Goal: Task Accomplishment & Management: Manage account settings

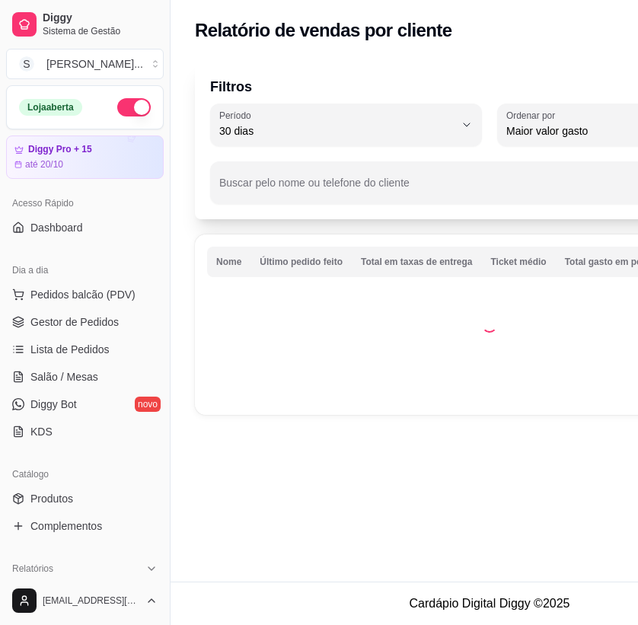
select select "30"
select select "HIGHEST_TOTAL_SPENT_WITH_ORDERS"
click at [61, 314] on span "Gestor de Pedidos" at bounding box center [74, 321] width 88 height 15
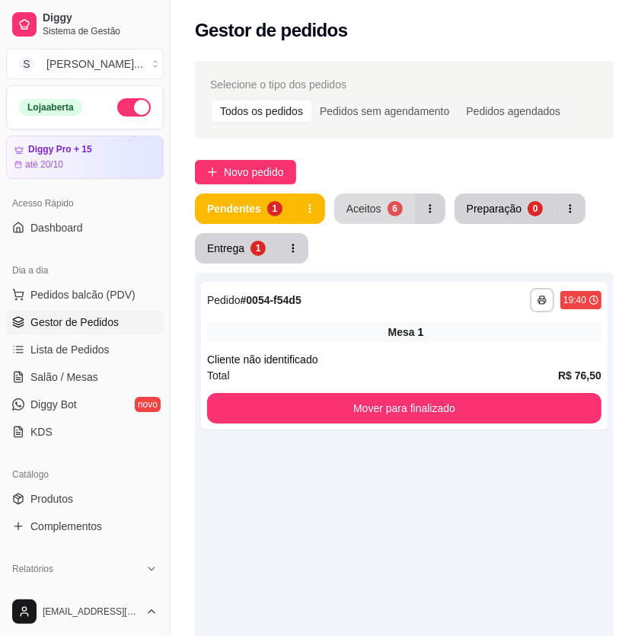
click at [388, 208] on div "6" at bounding box center [395, 208] width 15 height 15
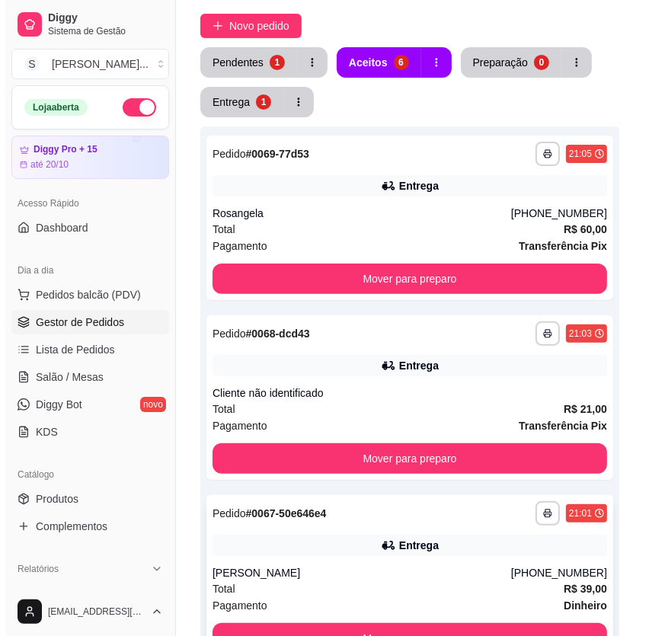
scroll to position [69, 0]
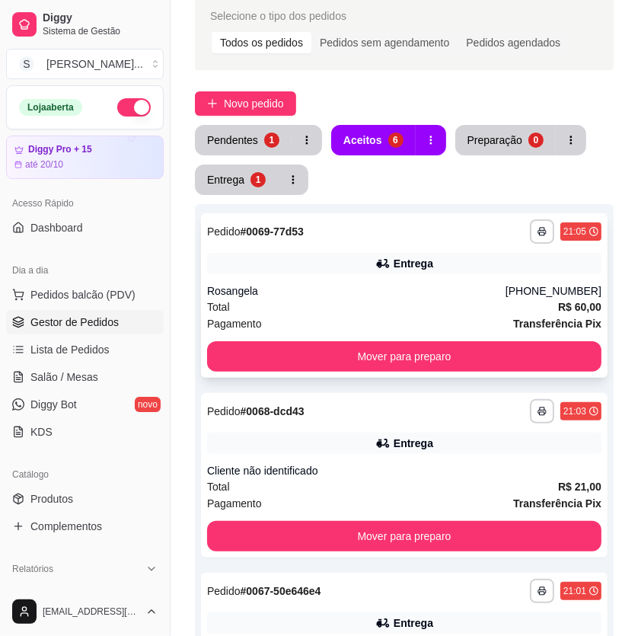
click at [404, 270] on div "Entrega" at bounding box center [414, 263] width 40 height 15
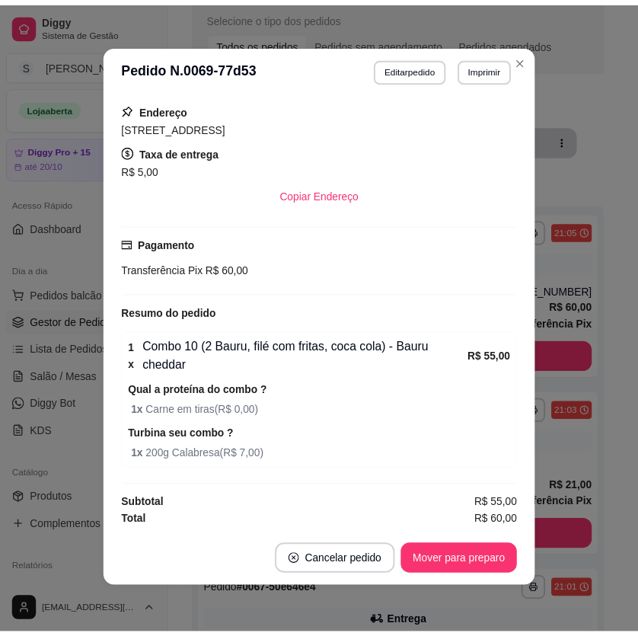
scroll to position [2, 0]
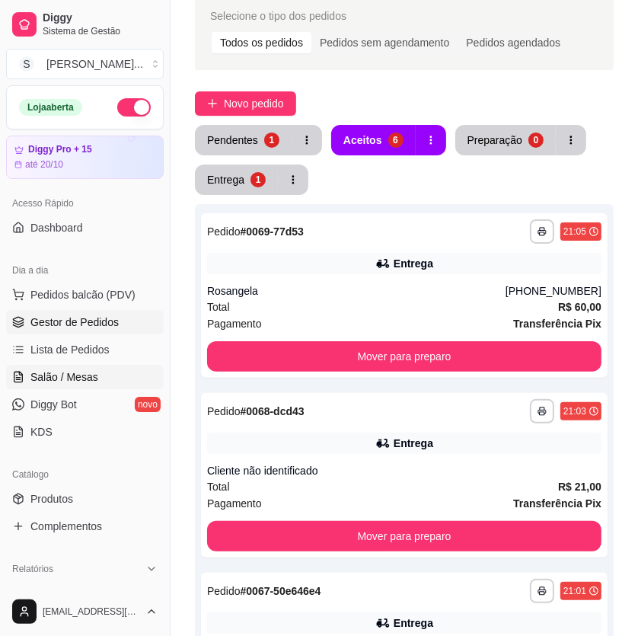
click at [58, 369] on span "Salão / Mesas" at bounding box center [64, 376] width 68 height 15
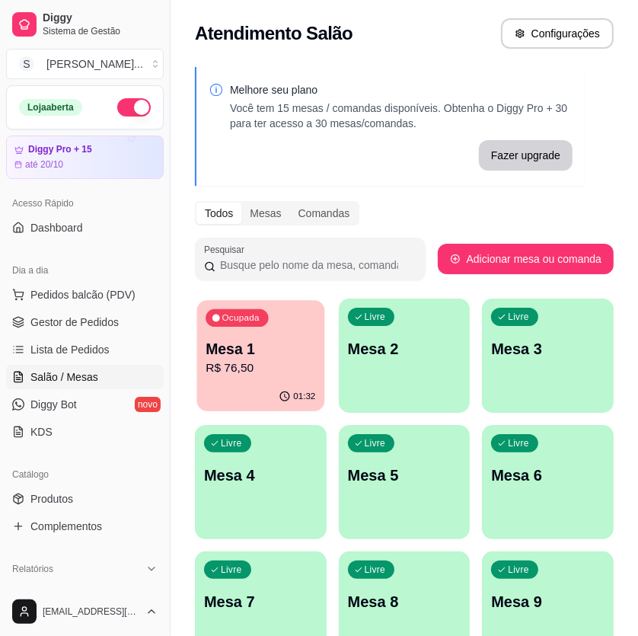
click at [267, 386] on div "01:32" at bounding box center [260, 396] width 127 height 29
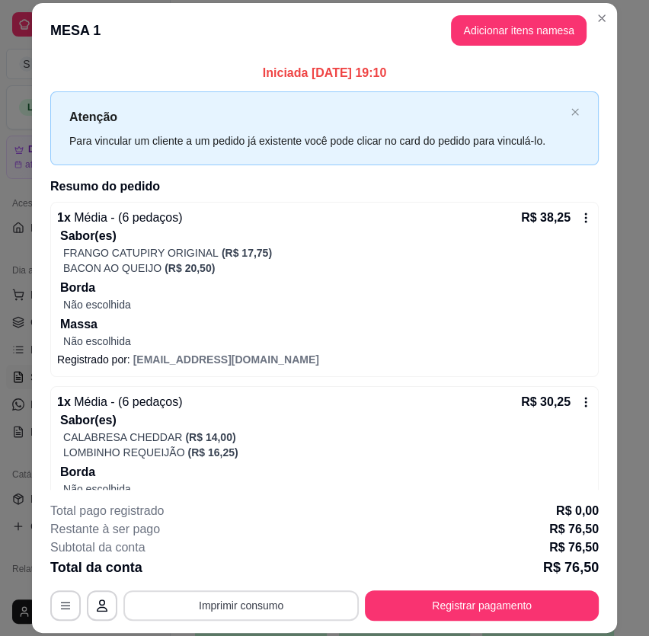
click at [229, 590] on button "Imprimir consumo" at bounding box center [240, 605] width 235 height 30
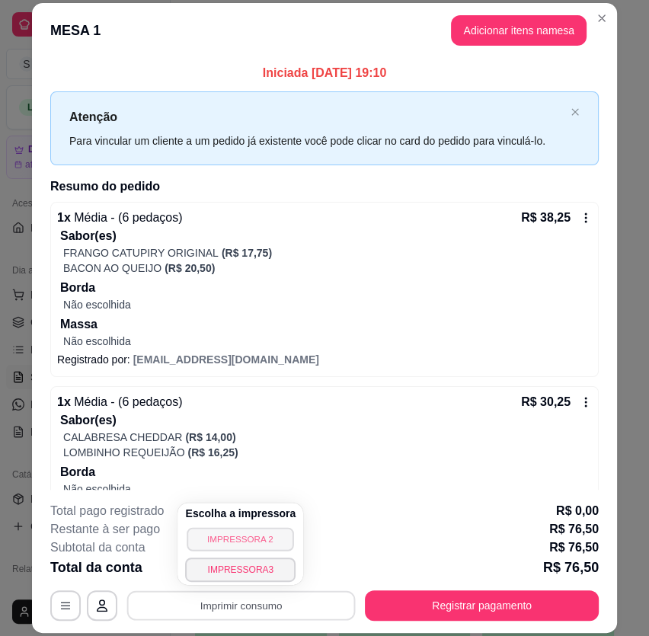
click at [251, 541] on button "IMPRESSORA 2" at bounding box center [240, 539] width 107 height 24
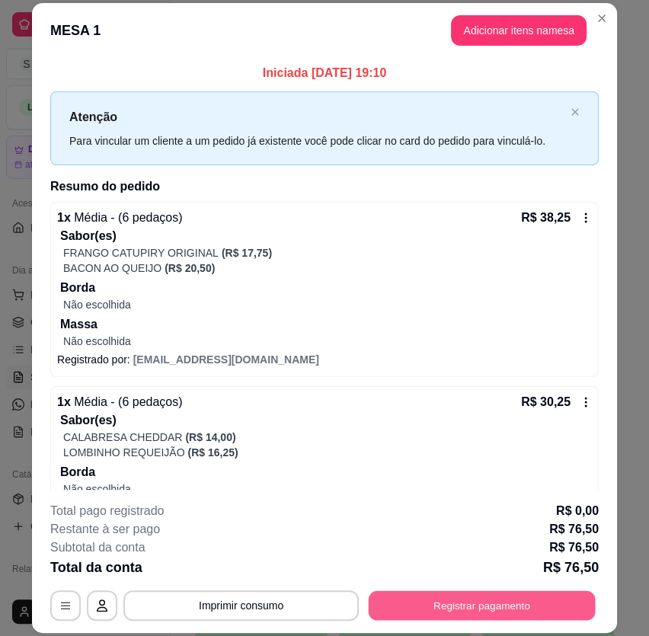
click at [467, 607] on button "Registrar pagamento" at bounding box center [482, 605] width 227 height 30
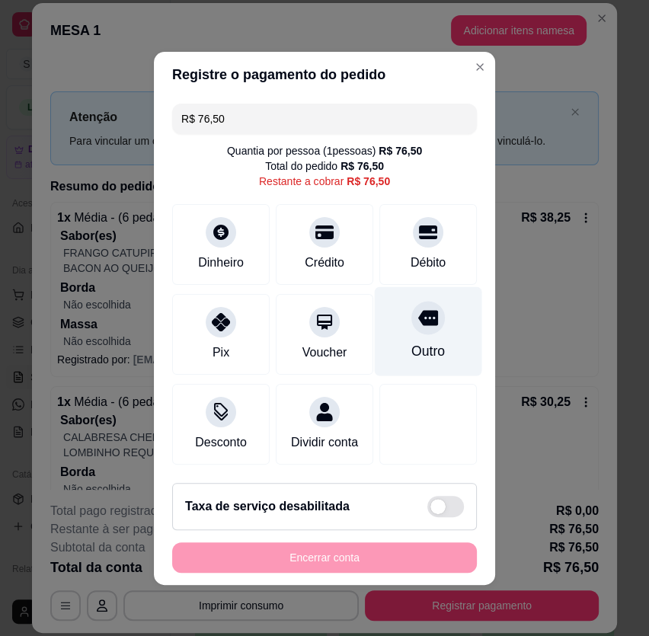
drag, startPoint x: 447, startPoint y: 260, endPoint x: 419, endPoint y: 321, distance: 67.1
click at [445, 261] on div "Débito" at bounding box center [427, 244] width 97 height 81
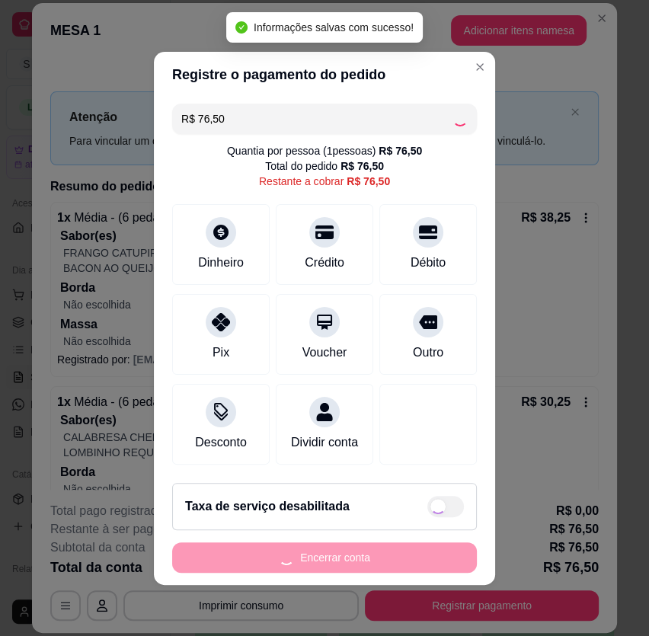
type input "R$ 0,00"
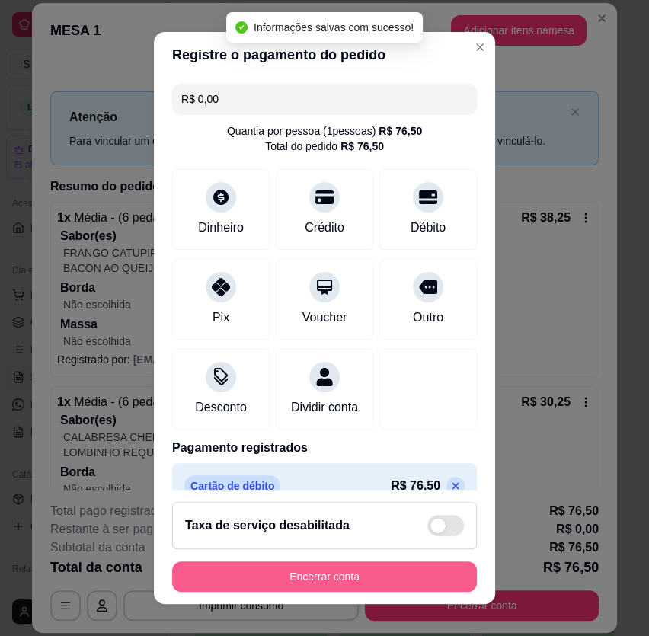
click at [356, 581] on button "Encerrar conta" at bounding box center [324, 576] width 305 height 30
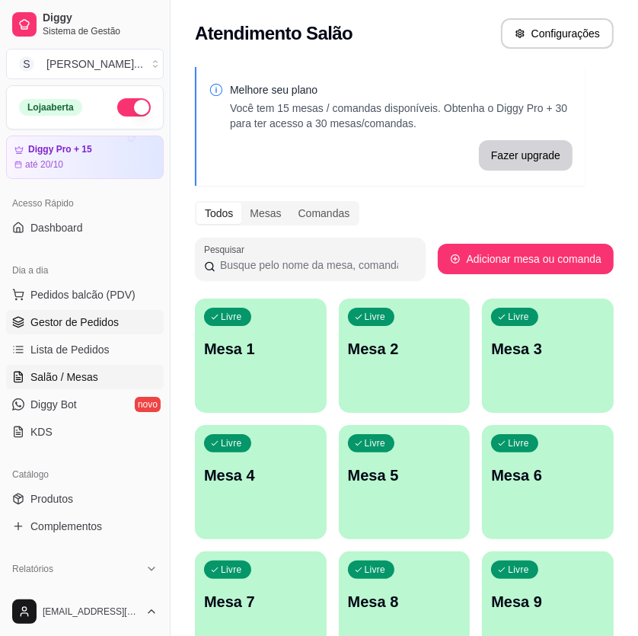
click at [41, 320] on span "Gestor de Pedidos" at bounding box center [74, 321] width 88 height 15
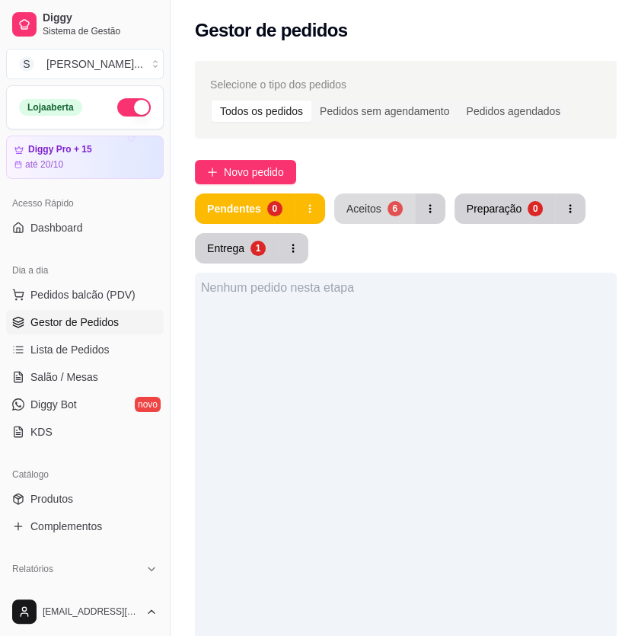
click at [372, 208] on div "Aceitos" at bounding box center [363, 208] width 35 height 15
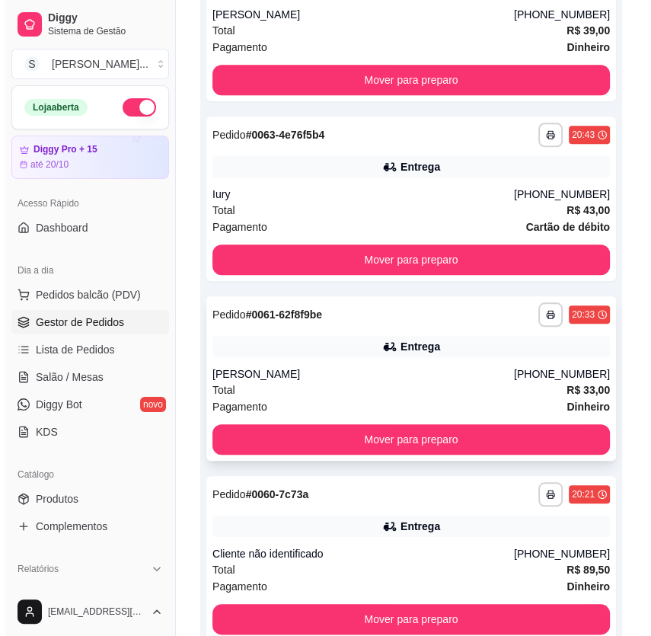
scroll to position [792, 0]
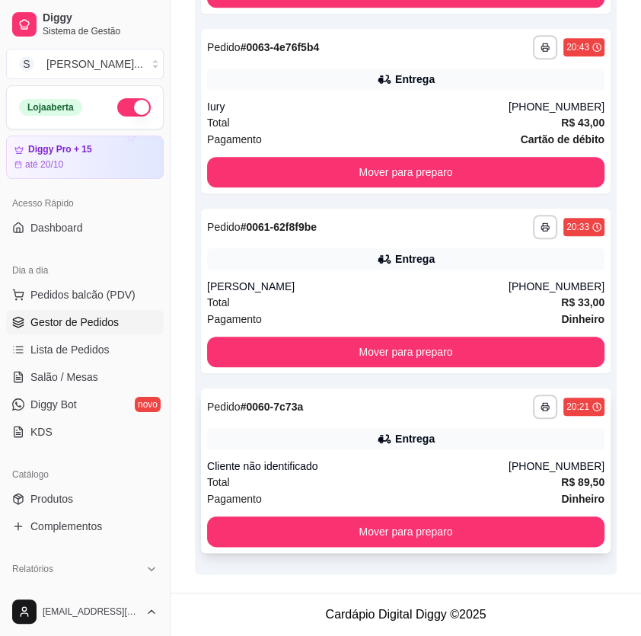
click at [400, 467] on div "Cliente não identificado" at bounding box center [358, 465] width 302 height 15
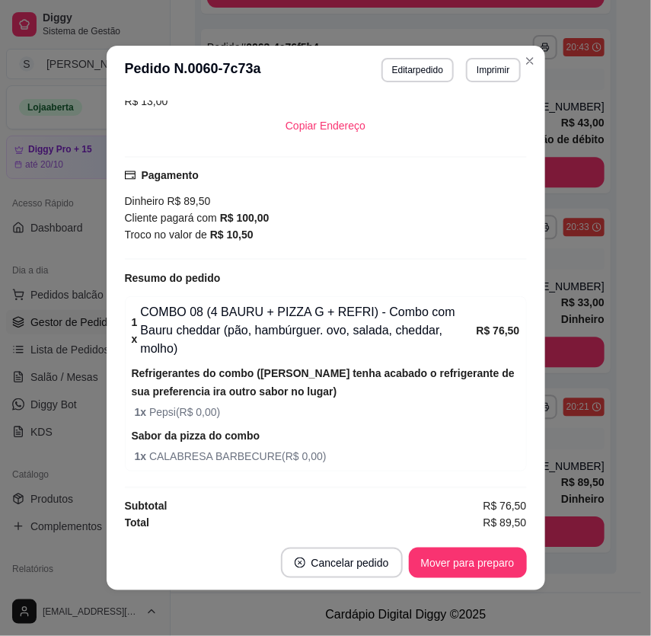
scroll to position [2, 0]
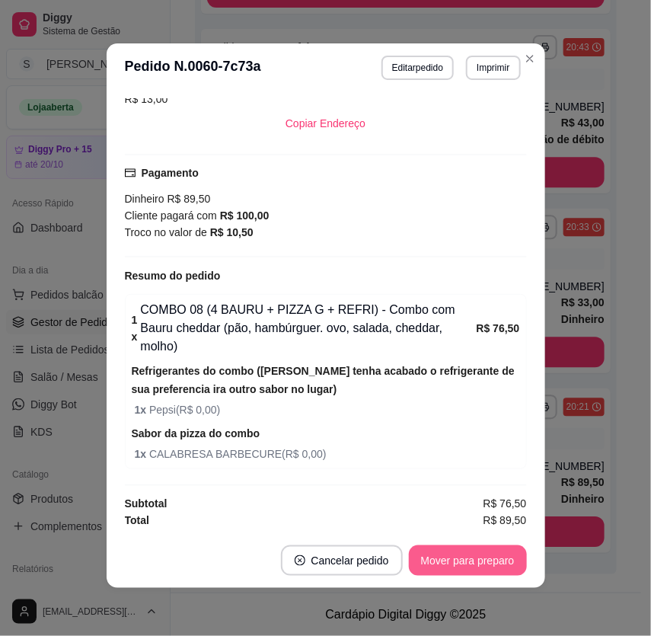
click at [466, 548] on button "Mover para preparo" at bounding box center [468, 560] width 118 height 30
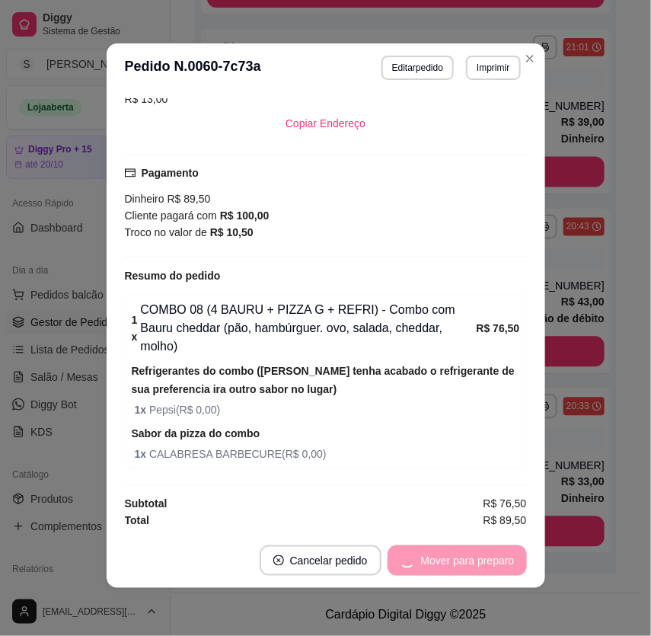
scroll to position [611, 0]
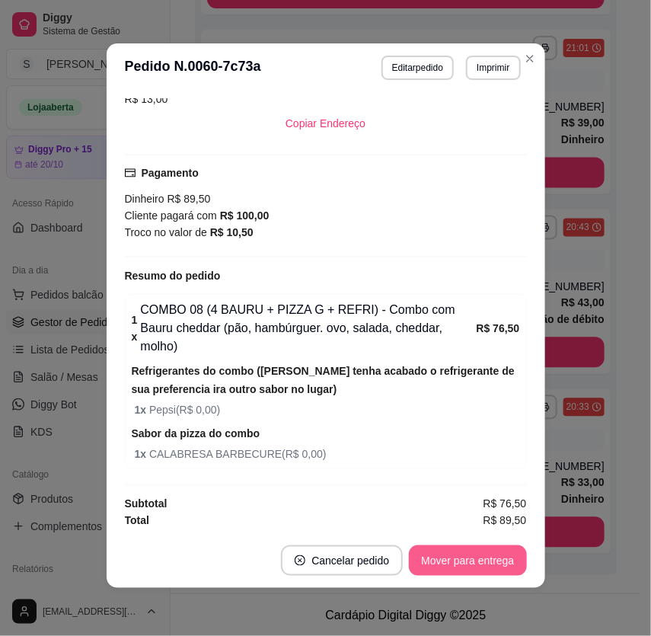
click at [469, 552] on button "Mover para entrega" at bounding box center [467, 560] width 117 height 30
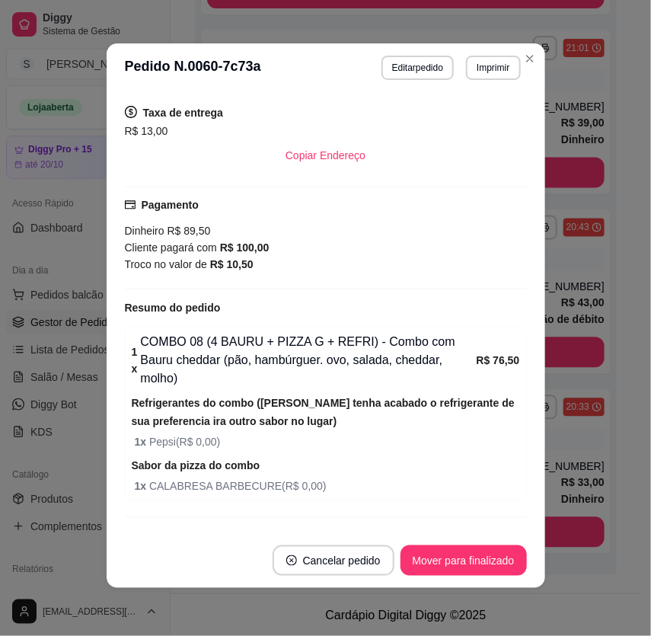
scroll to position [397, 0]
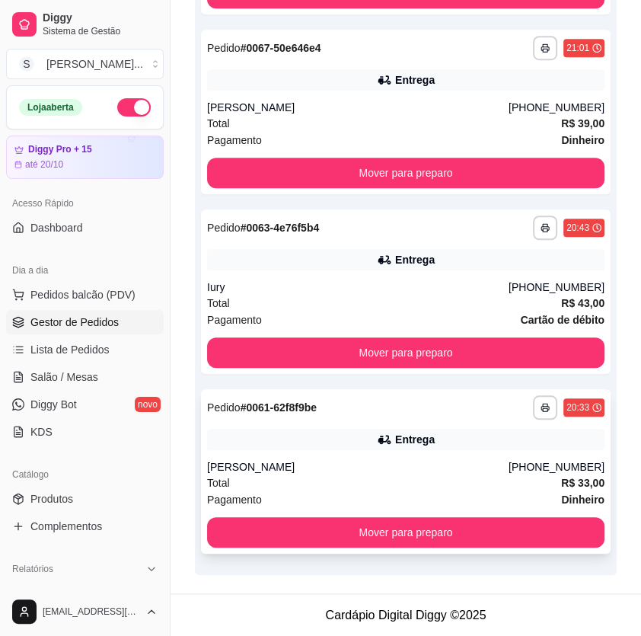
click at [471, 471] on div "[PERSON_NAME]" at bounding box center [358, 466] width 302 height 15
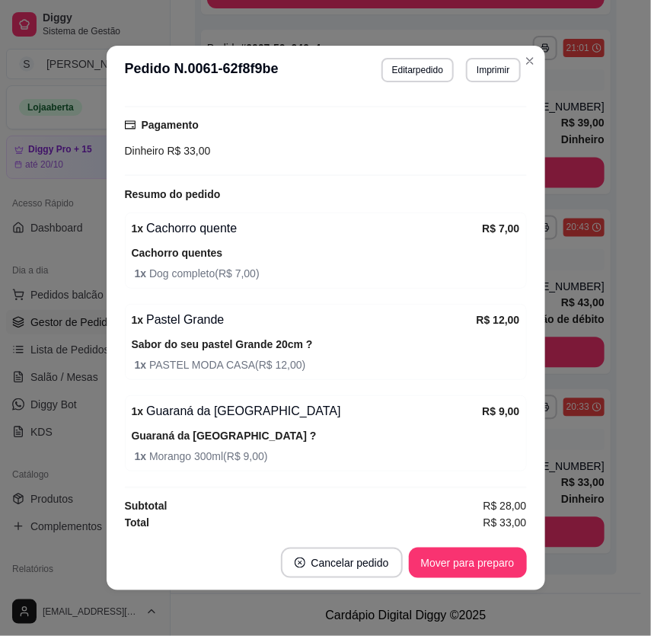
scroll to position [2, 0]
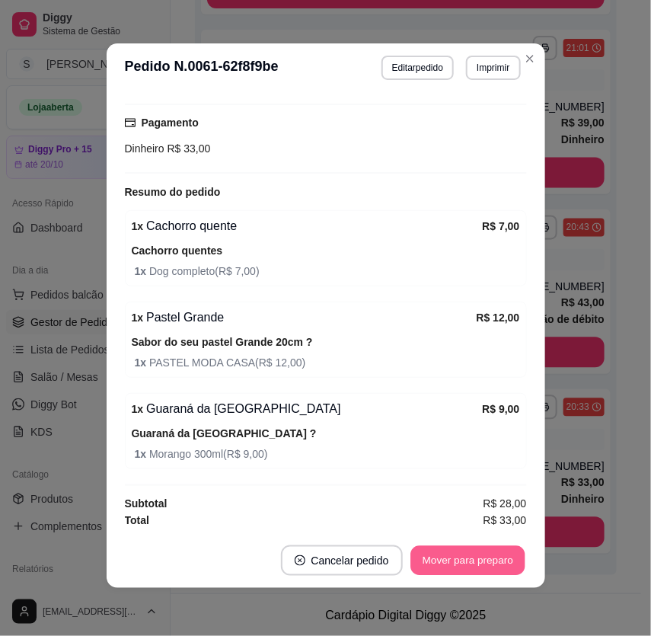
click at [471, 552] on button "Mover para preparo" at bounding box center [467, 561] width 114 height 30
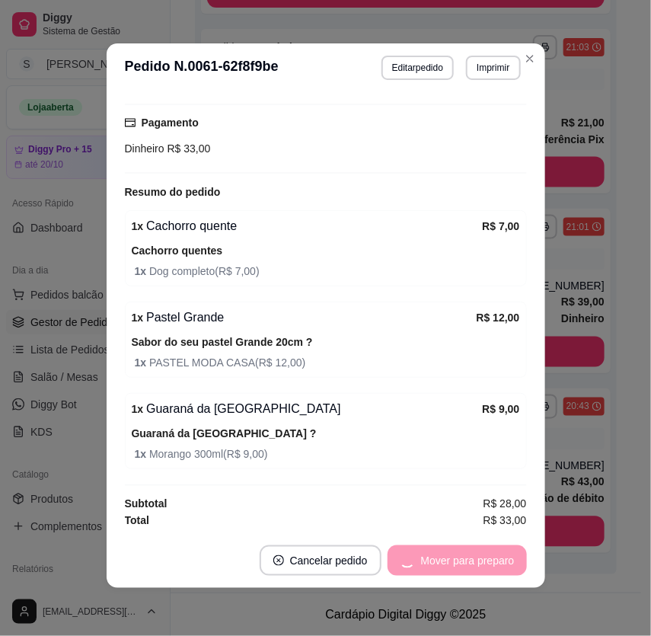
scroll to position [432, 0]
click at [496, 556] on button "Mover para entrega" at bounding box center [468, 561] width 114 height 30
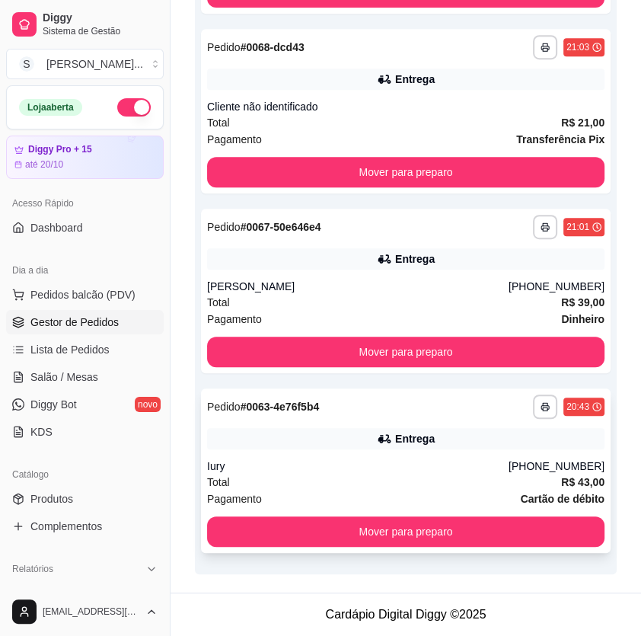
click at [477, 455] on div "**********" at bounding box center [406, 470] width 410 height 164
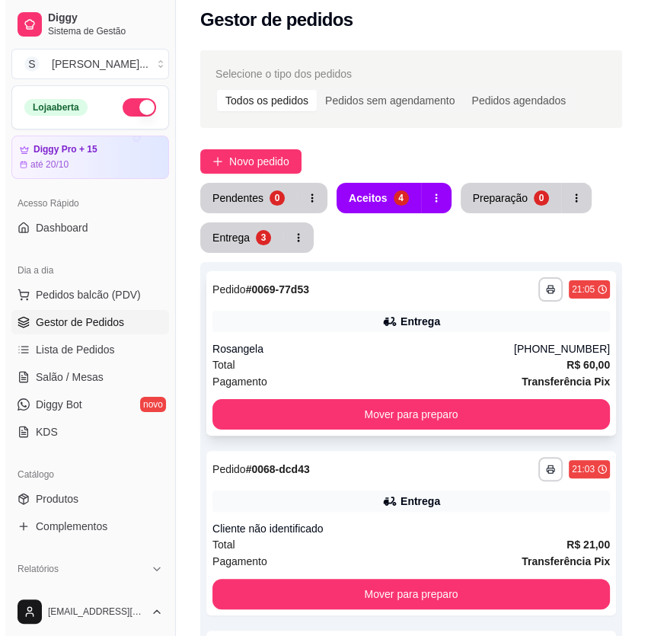
scroll to position [0, 0]
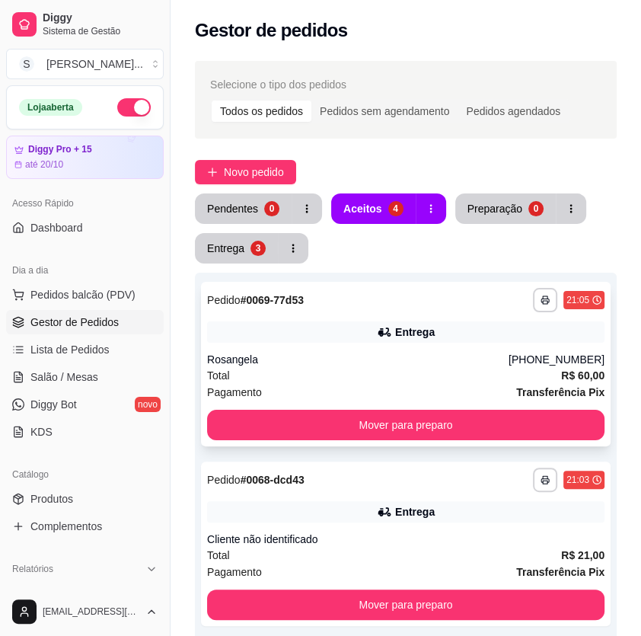
click at [416, 335] on div "Entrega" at bounding box center [415, 331] width 40 height 15
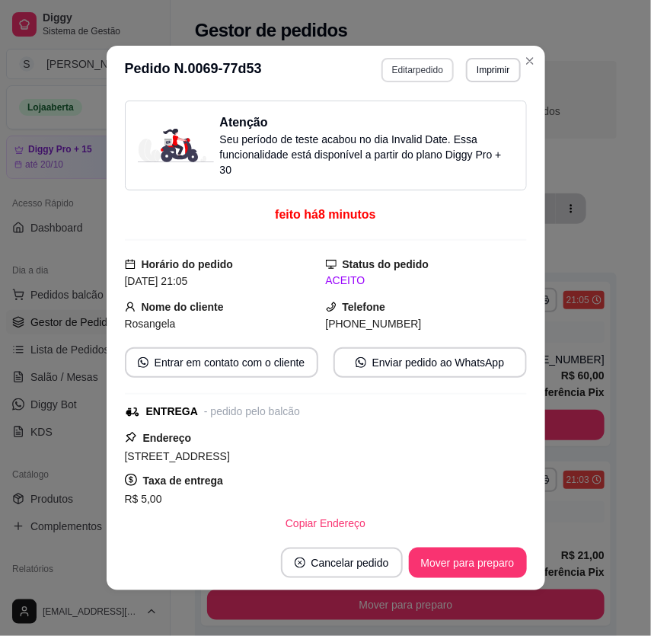
click at [408, 73] on button "Editar pedido" at bounding box center [417, 70] width 72 height 24
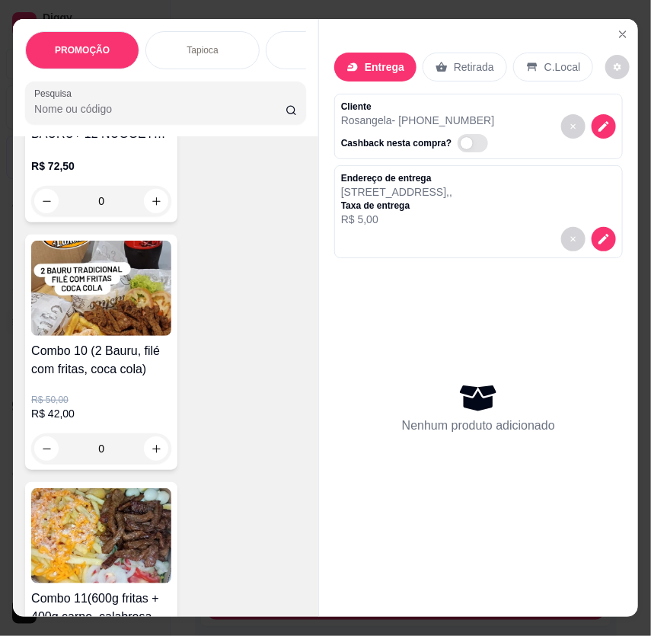
scroll to position [5122, 0]
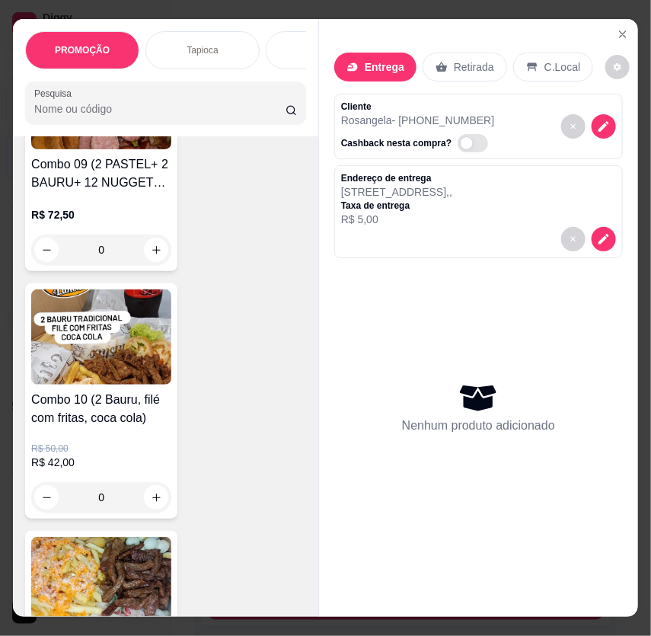
click at [93, 369] on img at bounding box center [101, 336] width 140 height 95
click at [81, 340] on img at bounding box center [101, 336] width 140 height 95
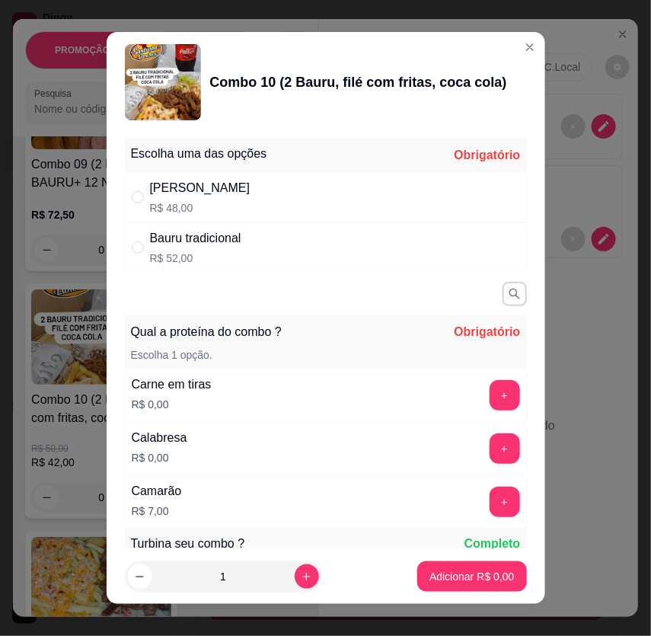
click at [339, 193] on div "Bauru cheddar R$ 48,00" at bounding box center [326, 197] width 402 height 50
click at [319, 254] on div "Bauru tradicional R$ 52,00" at bounding box center [326, 247] width 402 height 50
radio input "false"
radio input "true"
click at [490, 391] on button "+" at bounding box center [505, 395] width 30 height 30
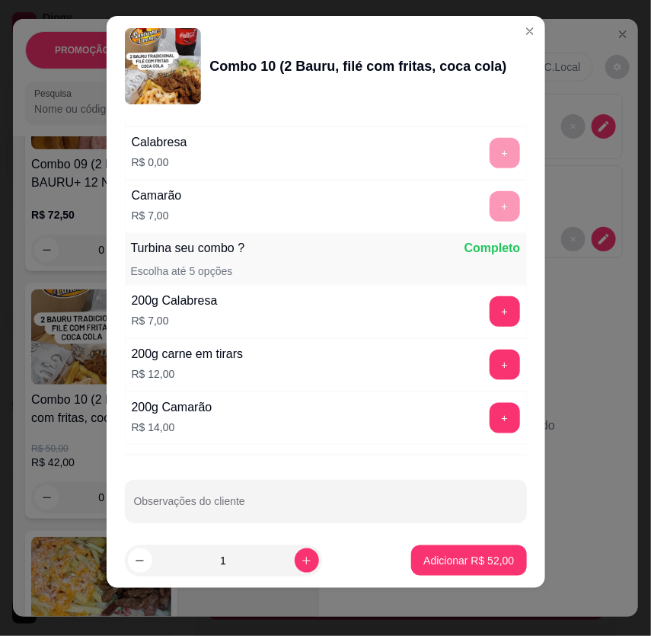
scroll to position [288, 0]
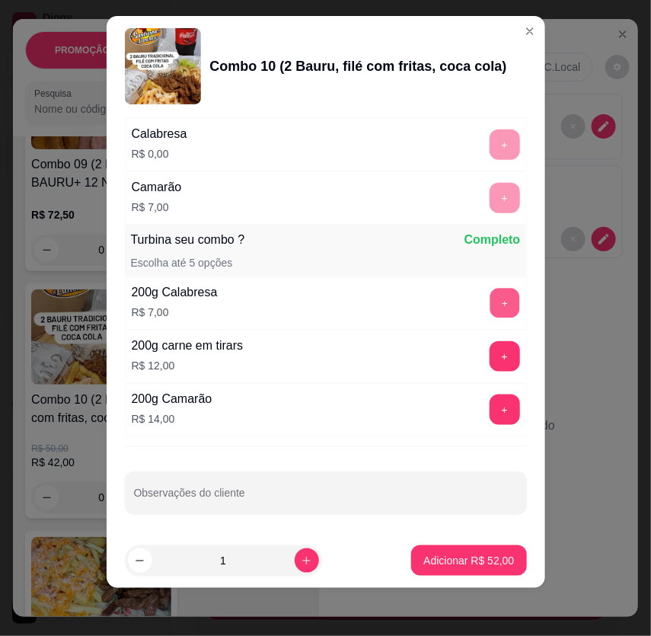
click at [490, 301] on button "+" at bounding box center [505, 303] width 30 height 30
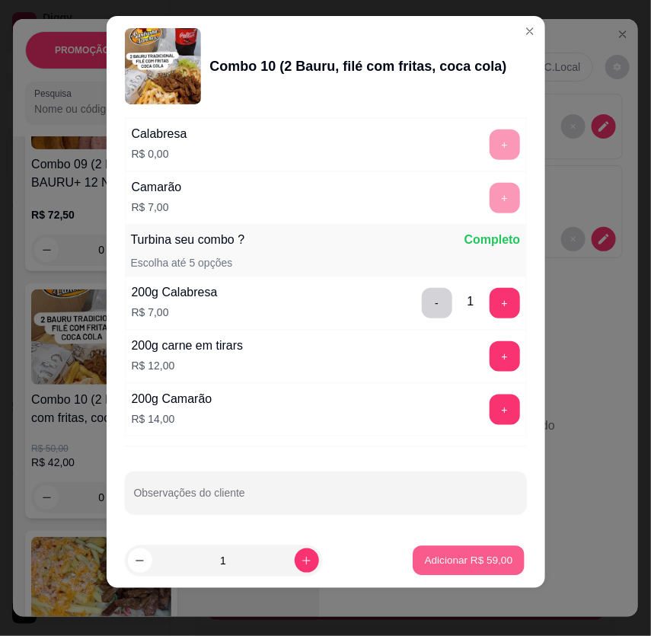
click at [493, 558] on p "Adicionar R$ 59,00" at bounding box center [469, 561] width 88 height 14
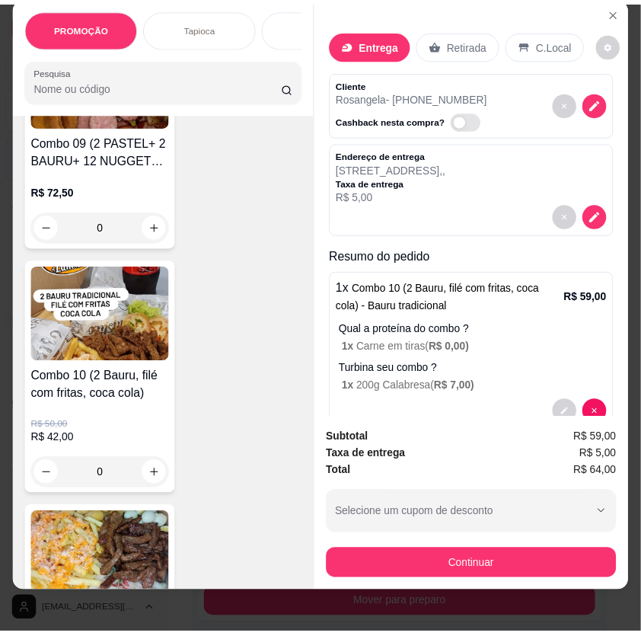
scroll to position [34, 0]
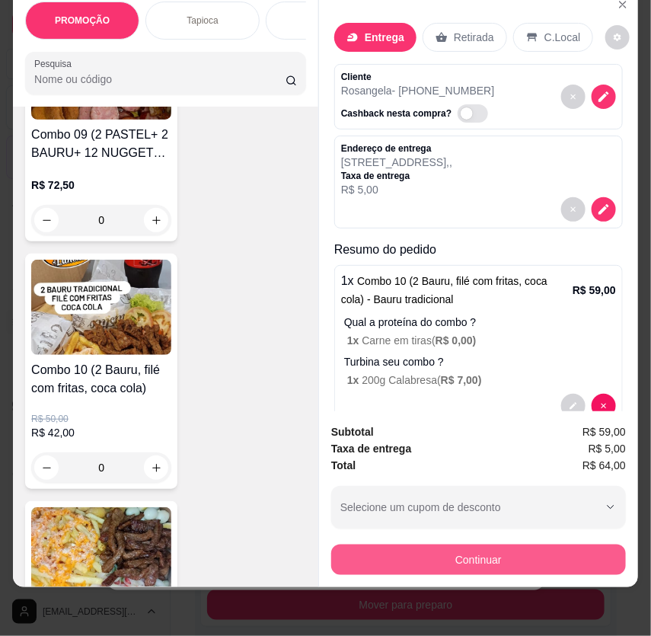
click at [503, 549] on button "Continuar" at bounding box center [478, 559] width 295 height 30
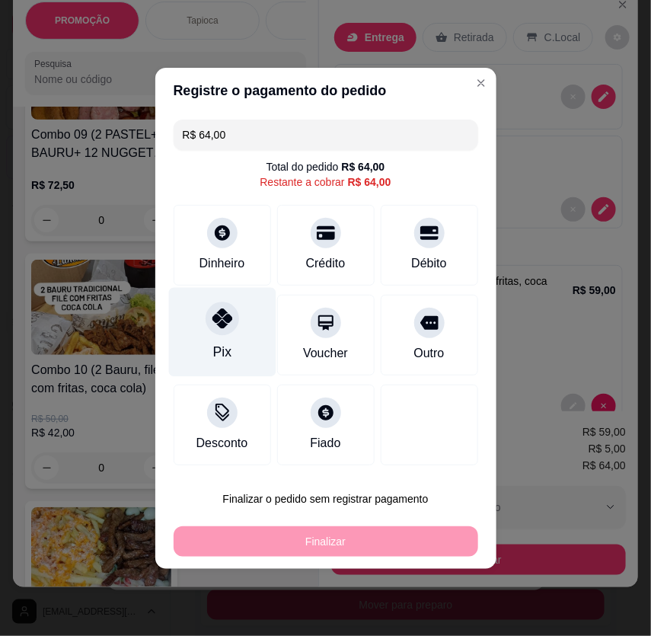
click at [214, 313] on icon at bounding box center [222, 318] width 20 height 20
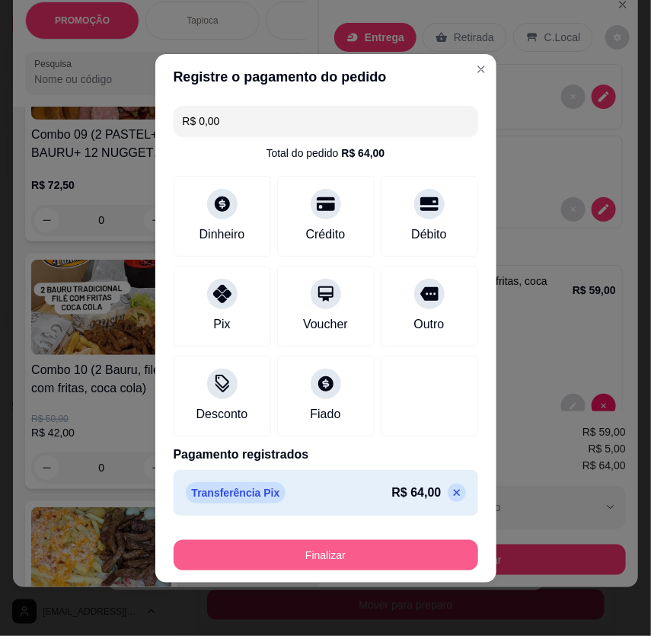
click at [382, 550] on button "Finalizar" at bounding box center [326, 555] width 305 height 30
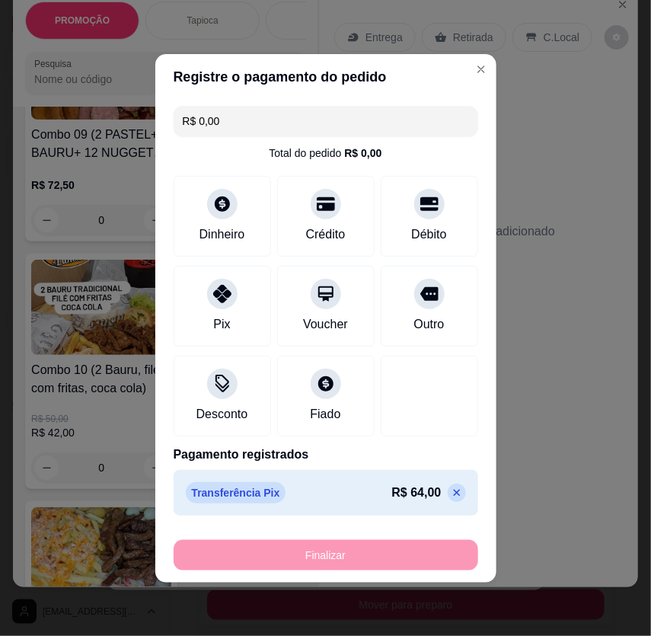
type input "-R$ 64,00"
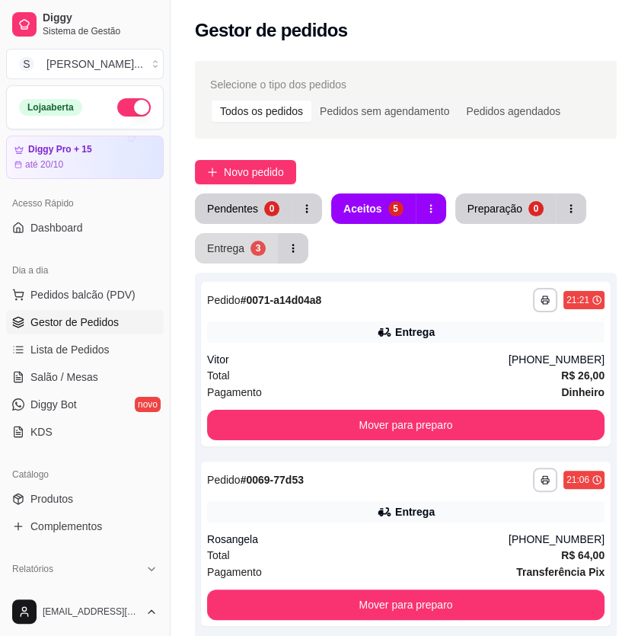
click at [242, 247] on div "Entrega" at bounding box center [225, 248] width 37 height 15
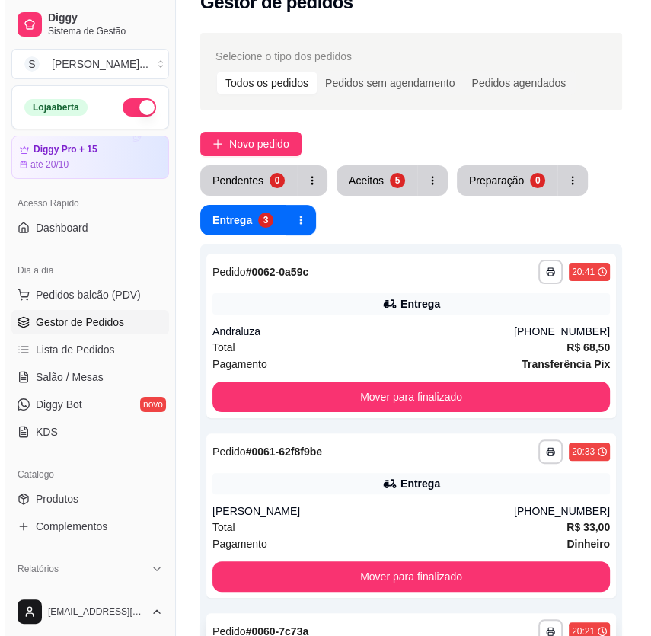
scroll to position [276, 0]
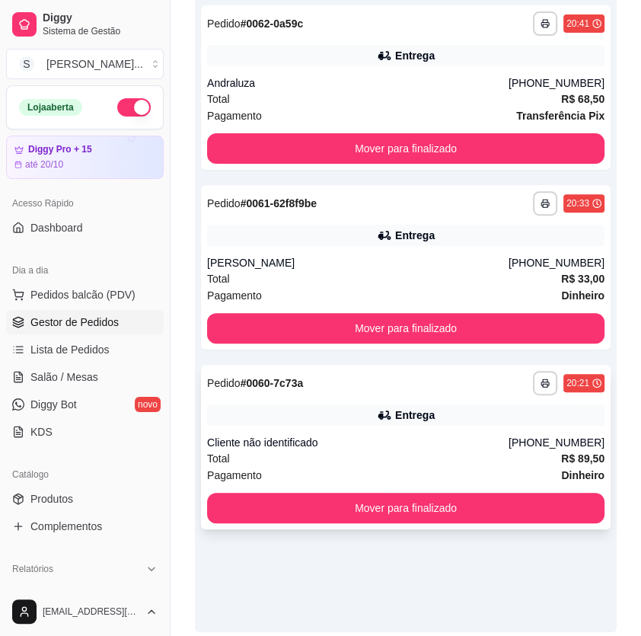
click at [467, 448] on div "Cliente não identificado" at bounding box center [358, 442] width 302 height 15
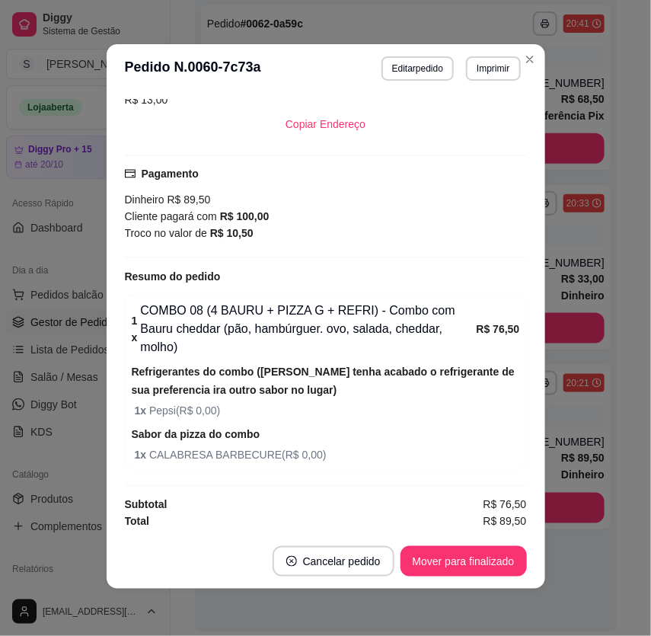
scroll to position [2, 0]
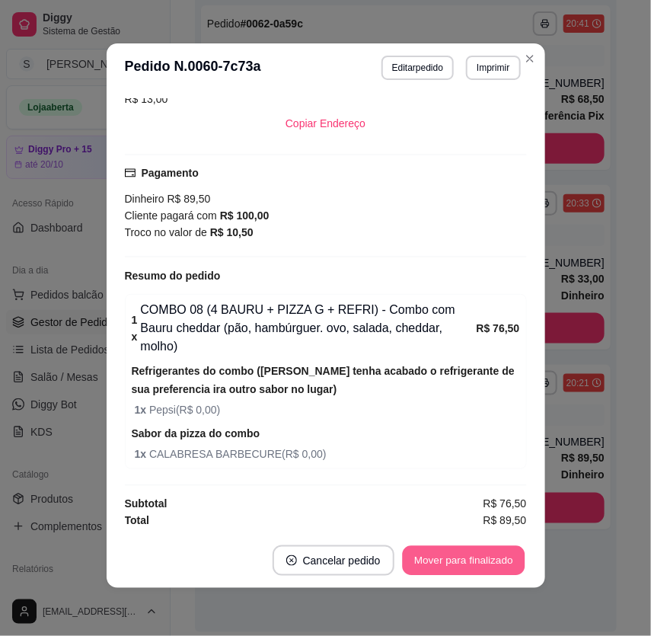
click at [452, 560] on button "Mover para finalizado" at bounding box center [463, 561] width 123 height 30
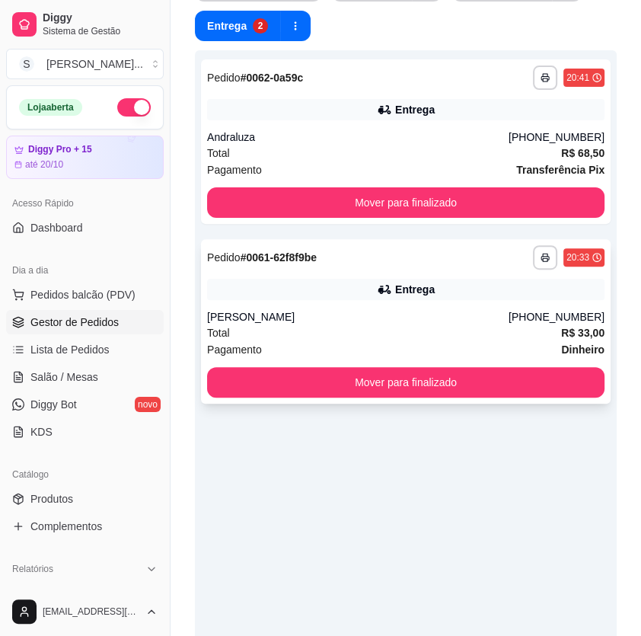
scroll to position [0, 0]
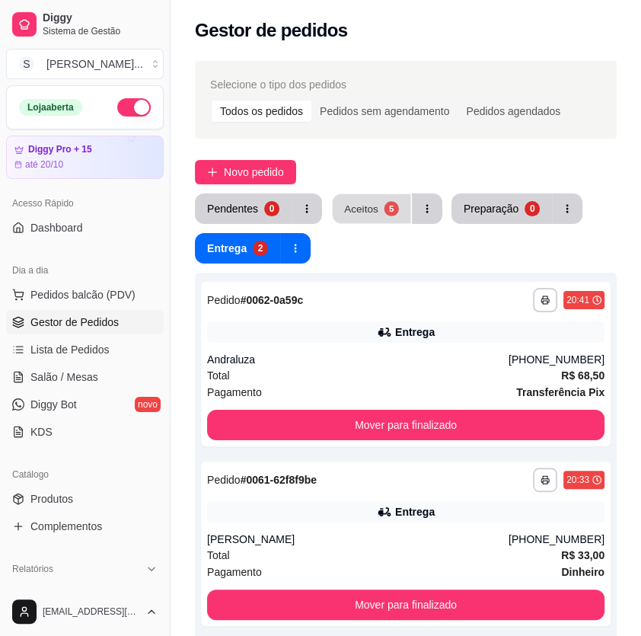
click at [355, 194] on button "Aceitos 5" at bounding box center [372, 209] width 78 height 30
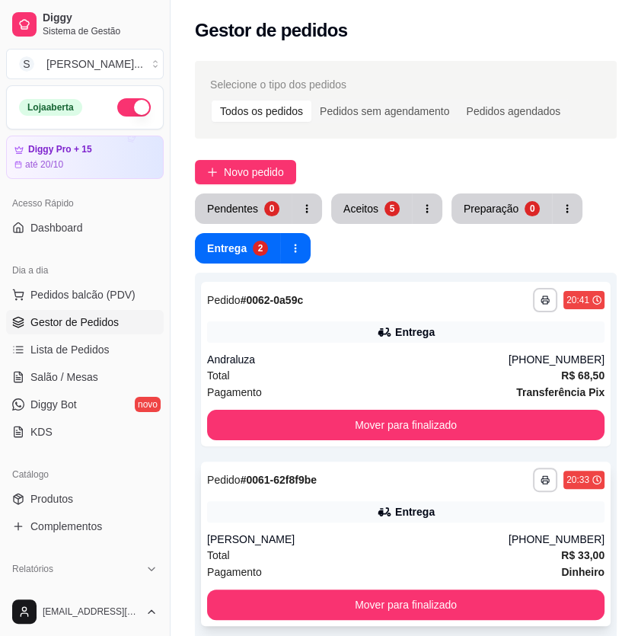
click at [451, 548] on div "Total R$ 33,00" at bounding box center [405, 555] width 397 height 17
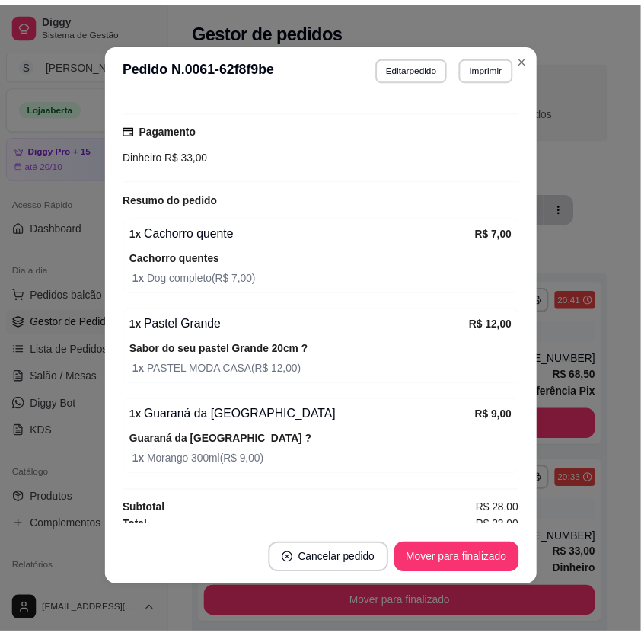
scroll to position [493, 0]
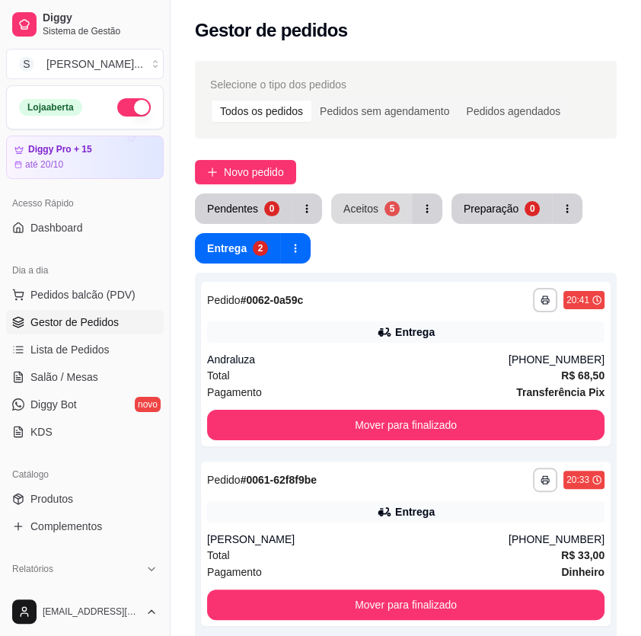
click at [366, 202] on div "Aceitos" at bounding box center [360, 208] width 35 height 15
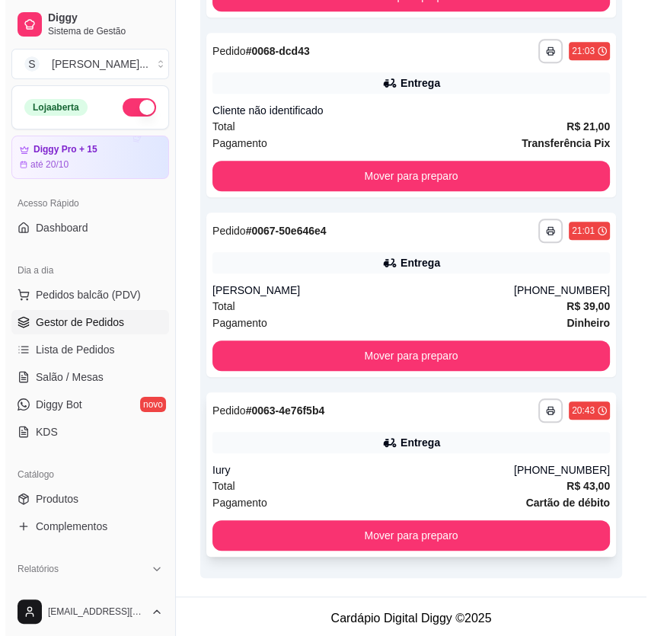
scroll to position [611, 0]
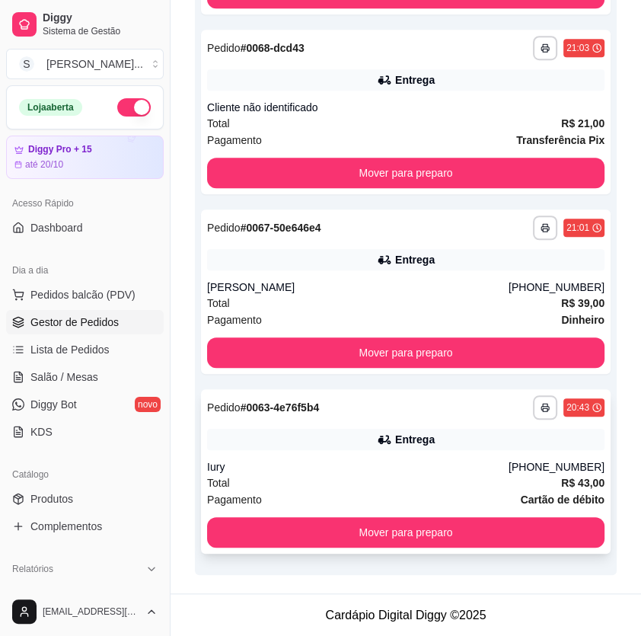
click at [477, 452] on div "**********" at bounding box center [406, 471] width 410 height 164
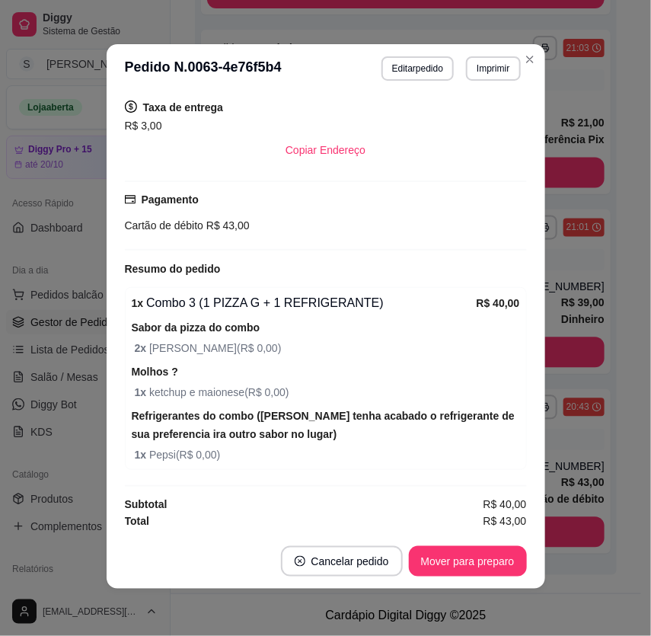
scroll to position [2, 0]
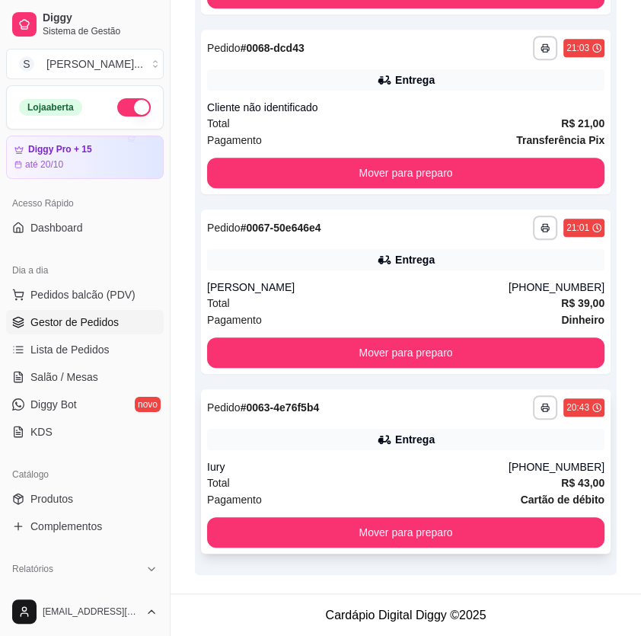
click at [444, 476] on div "Total R$ 43,00" at bounding box center [405, 482] width 397 height 17
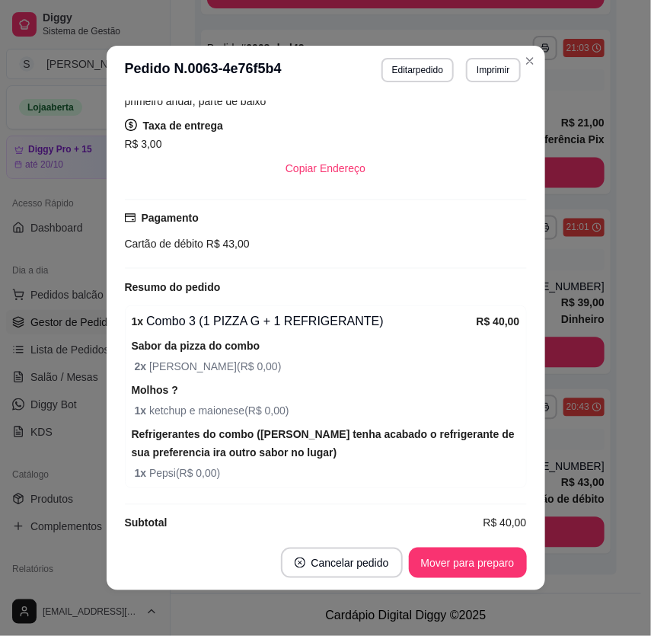
scroll to position [436, 0]
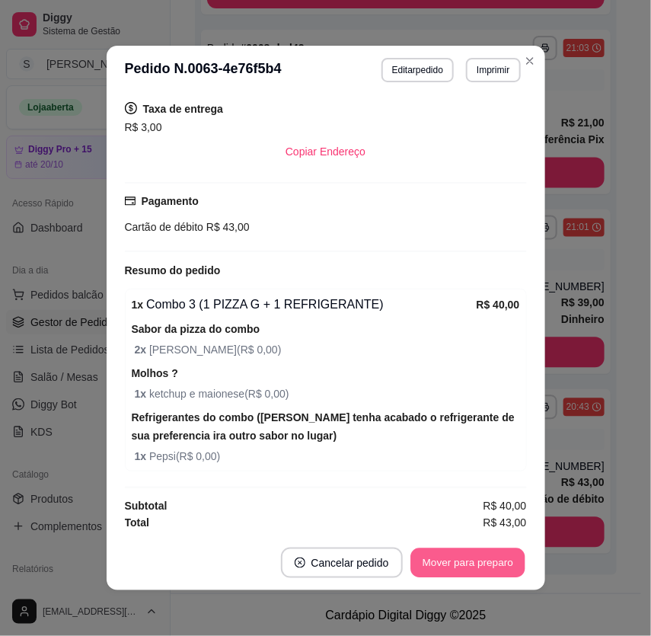
click at [482, 548] on button "Mover para preparo" at bounding box center [467, 563] width 114 height 30
click at [483, 560] on button "Mover para entrega" at bounding box center [467, 562] width 117 height 30
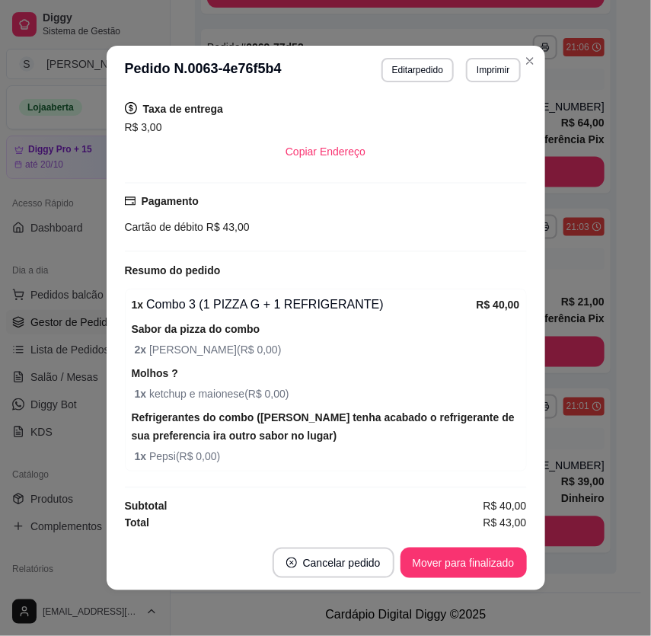
scroll to position [2, 0]
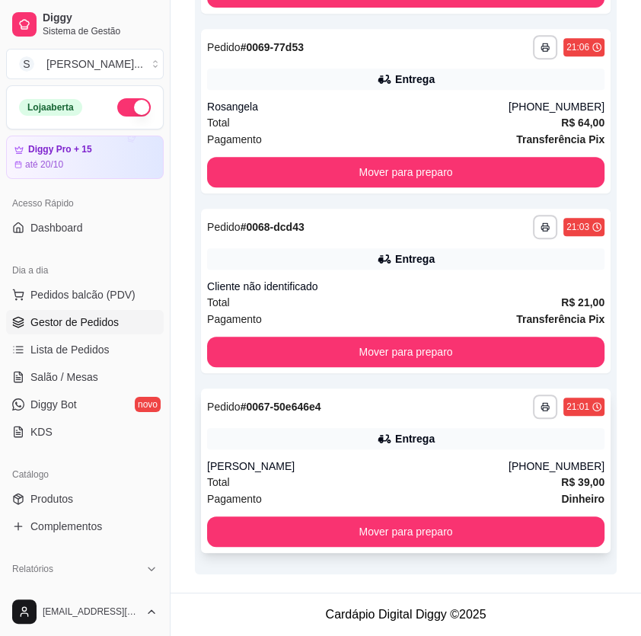
click at [510, 474] on div "Total R$ 39,00" at bounding box center [405, 482] width 397 height 17
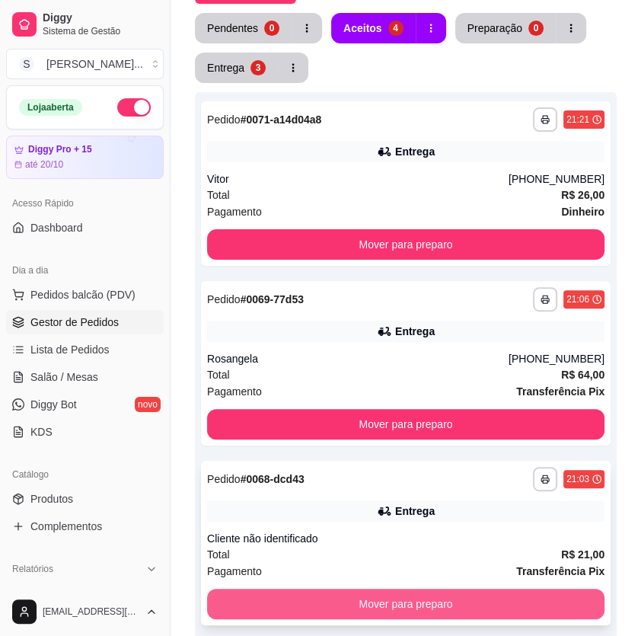
scroll to position [86, 0]
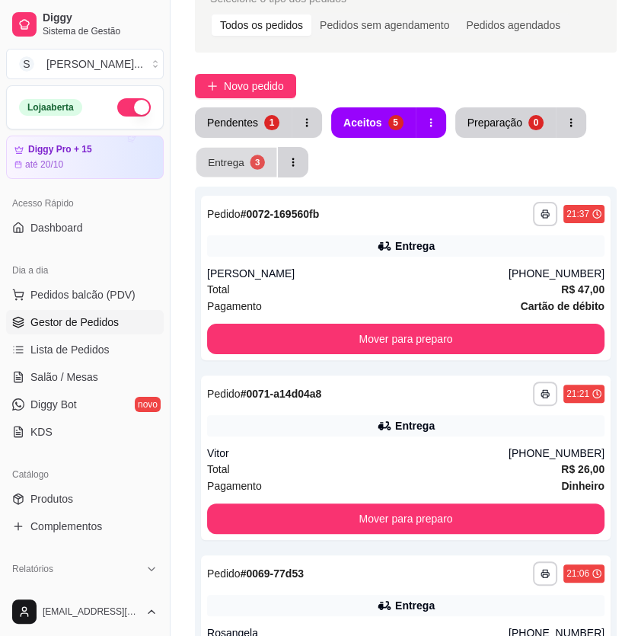
click at [246, 160] on button "Entrega 3" at bounding box center [236, 163] width 81 height 30
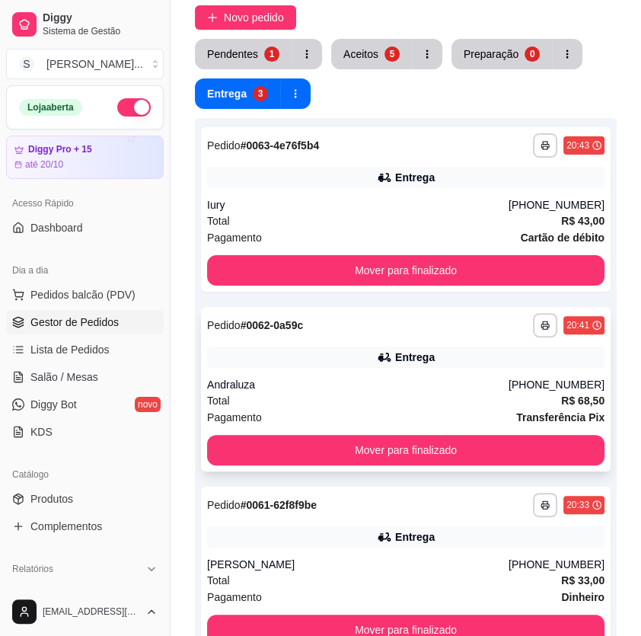
scroll to position [155, 0]
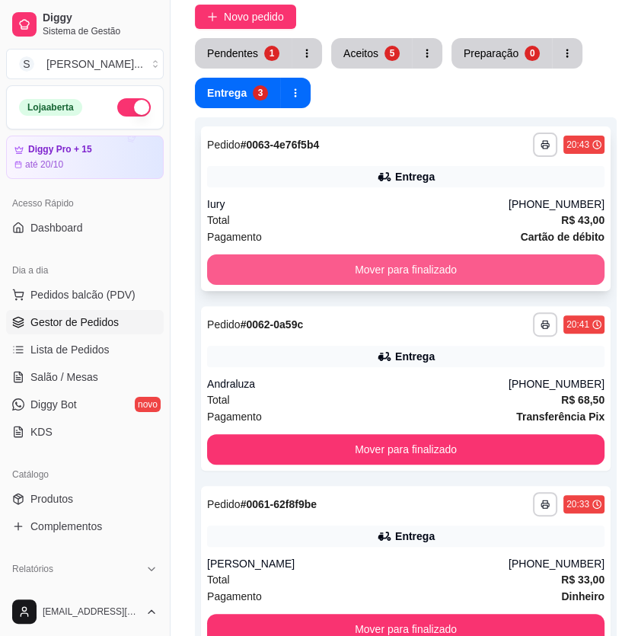
click at [423, 268] on button "Mover para finalizado" at bounding box center [405, 269] width 397 height 30
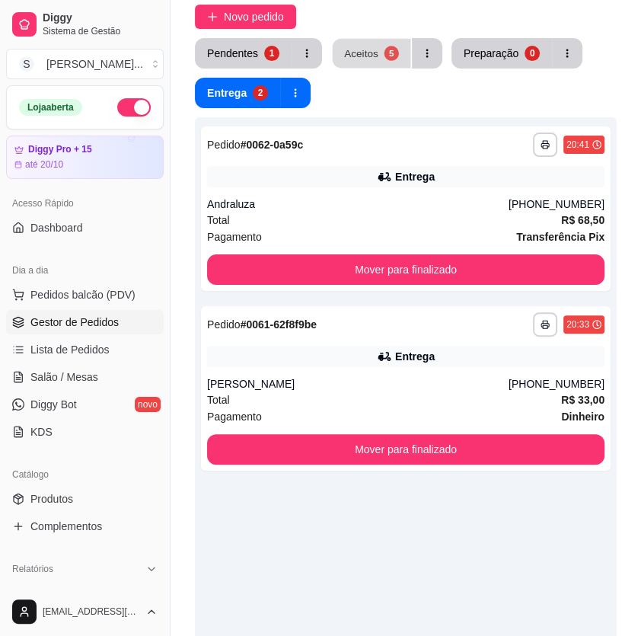
click at [378, 63] on button "Aceitos 5" at bounding box center [372, 54] width 78 height 30
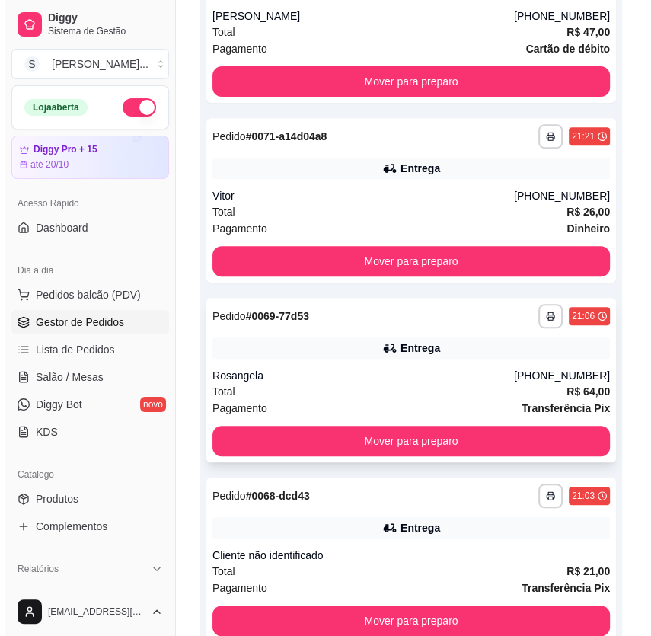
scroll to position [363, 0]
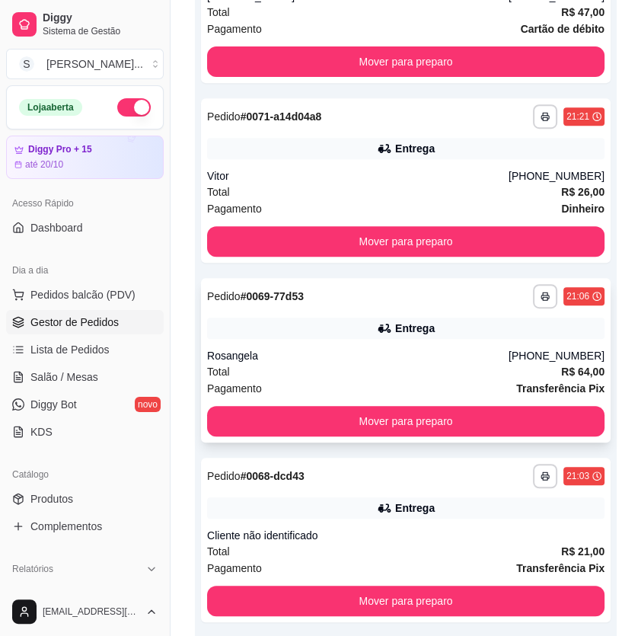
click at [410, 349] on div "Rosangela" at bounding box center [358, 355] width 302 height 15
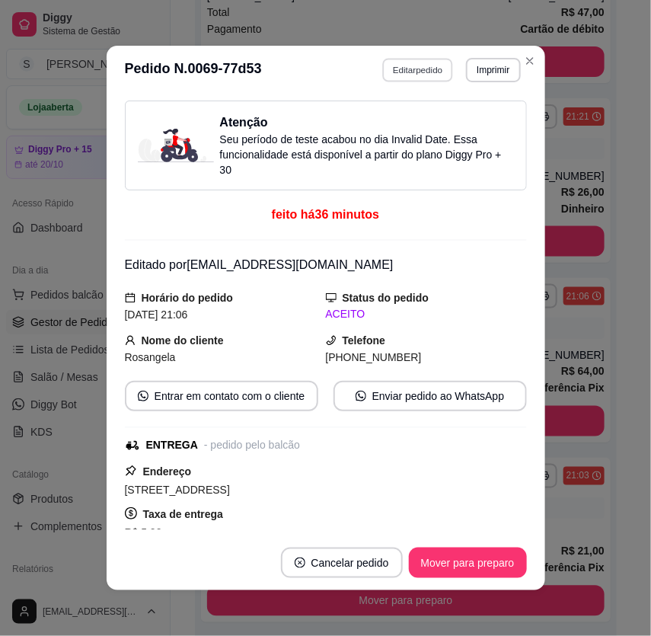
click at [426, 75] on button "Editar pedido" at bounding box center [417, 70] width 71 height 24
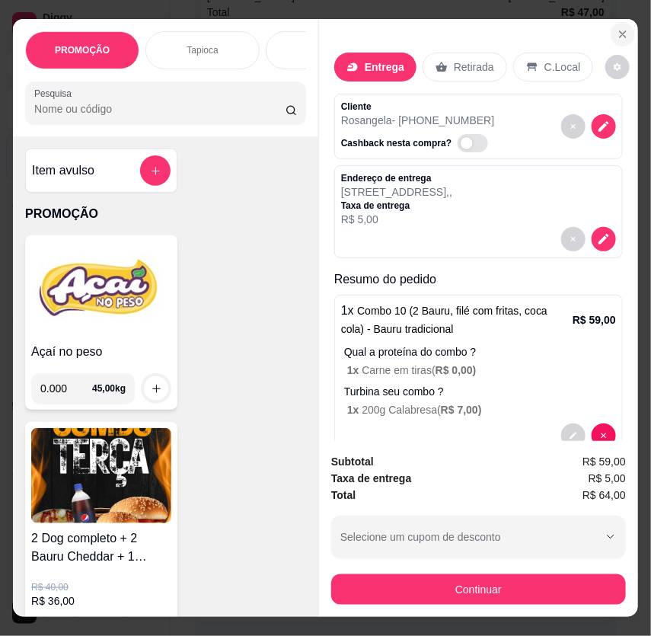
click at [620, 31] on icon "Close" at bounding box center [623, 34] width 6 height 6
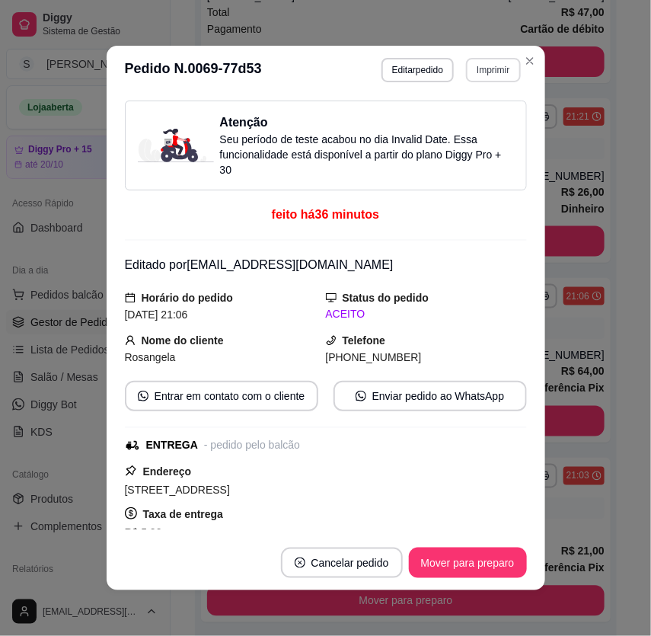
click at [480, 64] on button "Imprimir" at bounding box center [493, 70] width 54 height 24
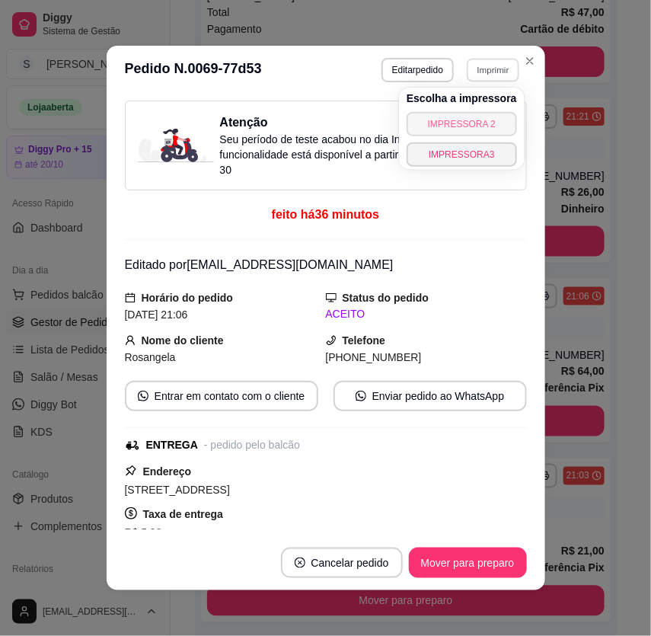
click at [487, 118] on button "IMPRESSORA 2" at bounding box center [462, 124] width 110 height 24
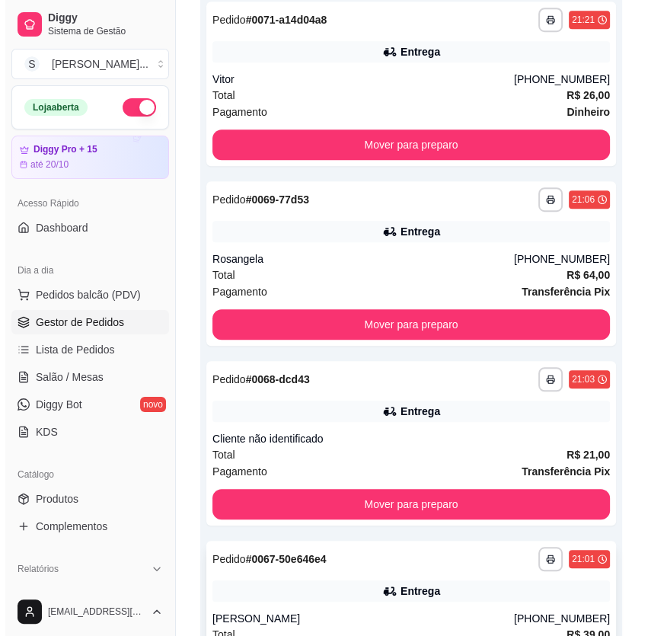
scroll to position [611, 0]
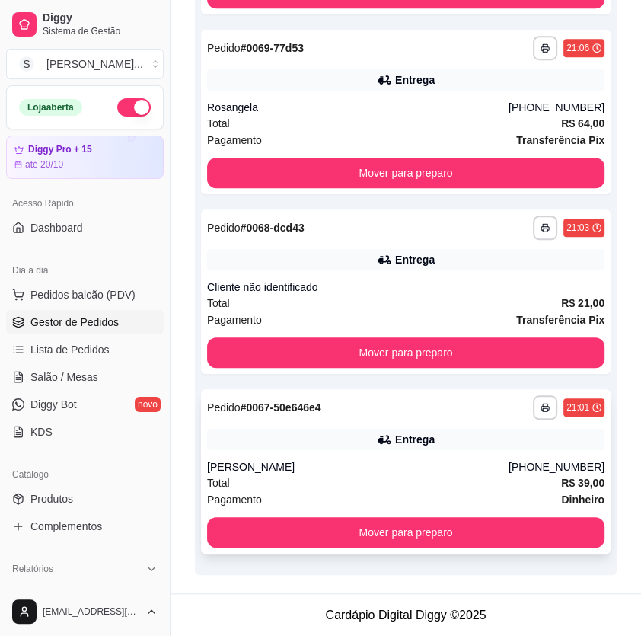
click at [440, 466] on div "[PERSON_NAME]" at bounding box center [358, 466] width 302 height 15
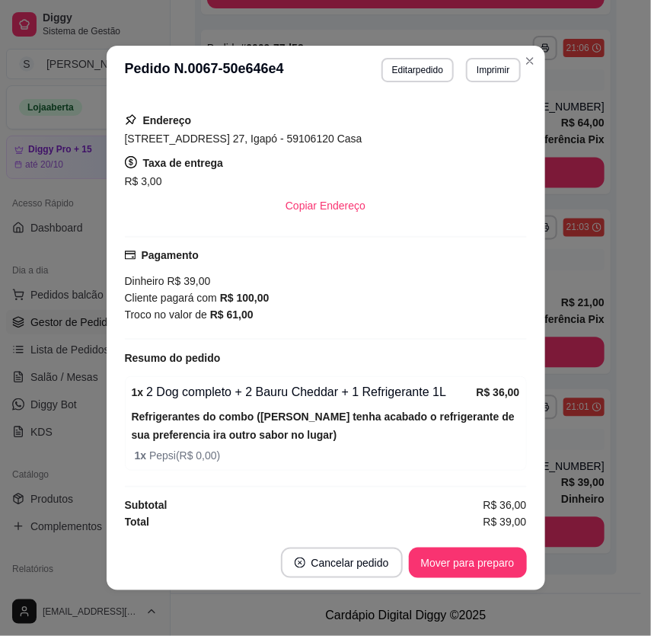
scroll to position [2, 0]
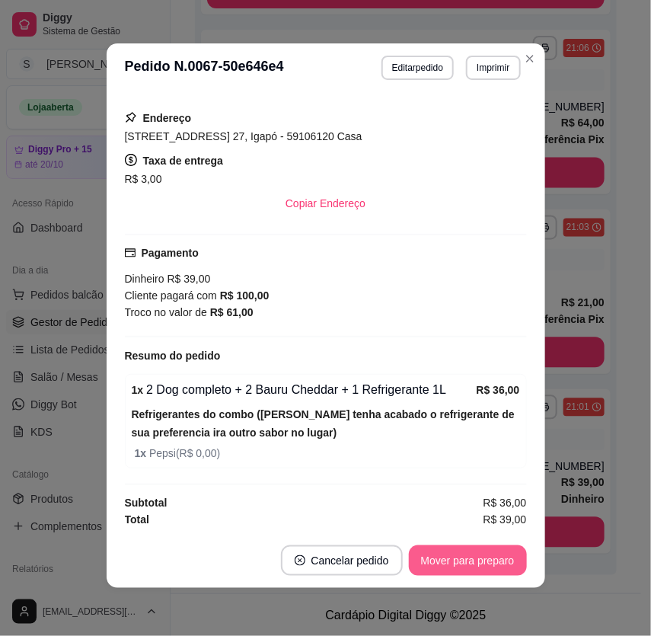
click at [474, 549] on button "Mover para preparo" at bounding box center [468, 560] width 118 height 30
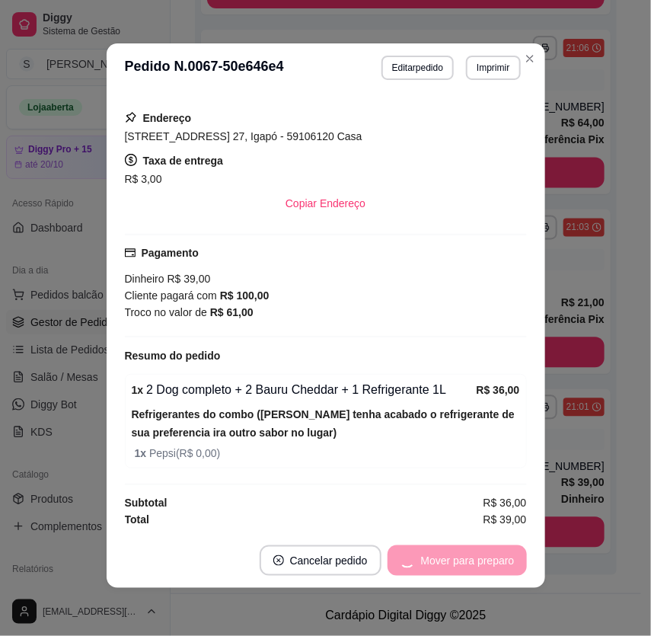
scroll to position [432, 0]
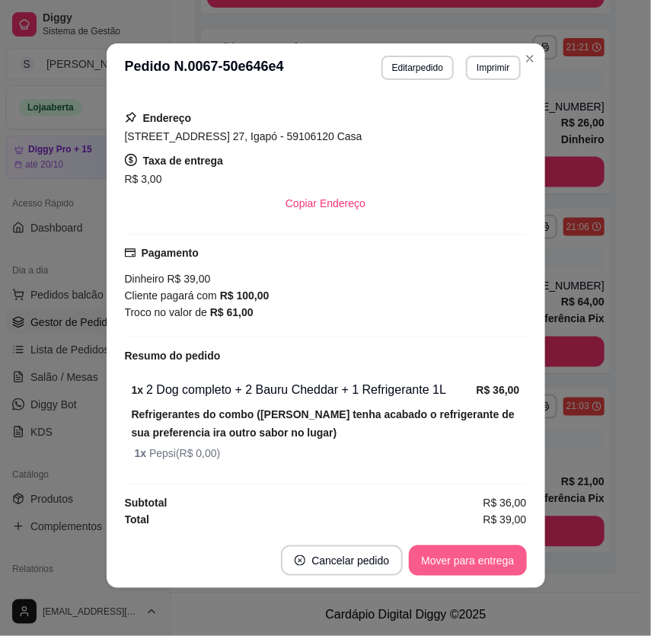
click at [476, 554] on button "Mover para entrega" at bounding box center [467, 560] width 117 height 30
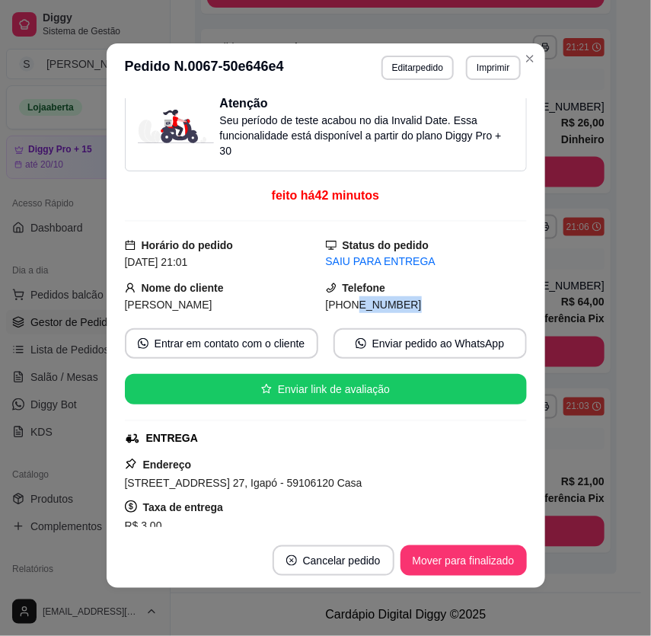
drag, startPoint x: 341, startPoint y: 305, endPoint x: 457, endPoint y: 296, distance: 116.0
click at [457, 296] on div "[PHONE_NUMBER]" at bounding box center [426, 304] width 201 height 17
copy span "9215-5455"
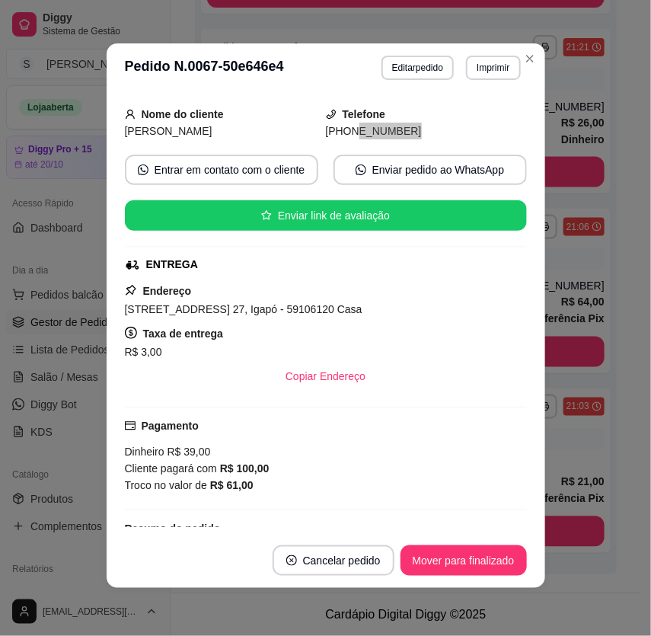
scroll to position [294, 0]
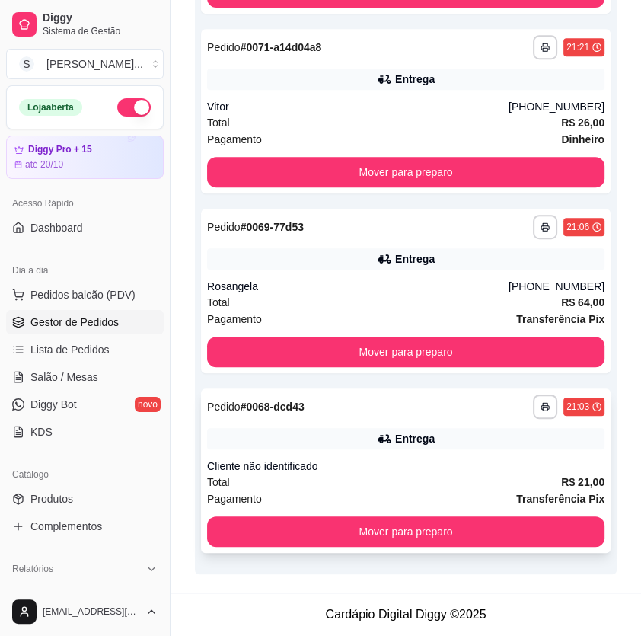
click at [489, 464] on div "Cliente não identificado" at bounding box center [405, 465] width 397 height 15
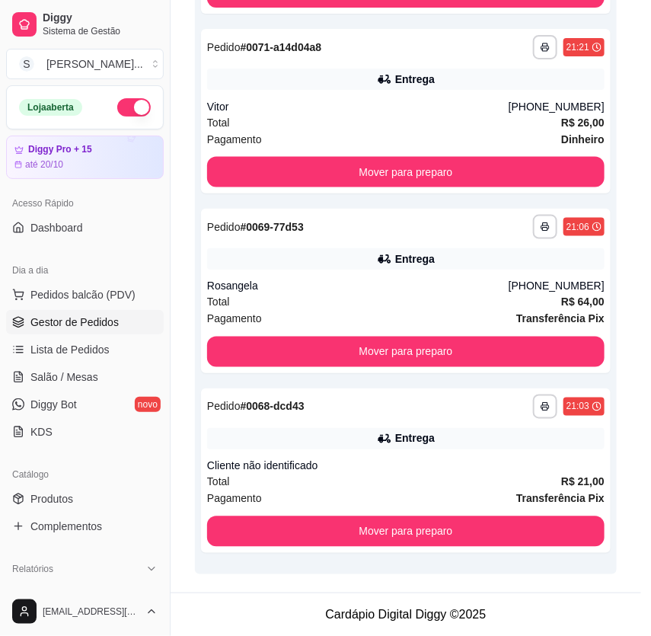
scroll to position [231, 0]
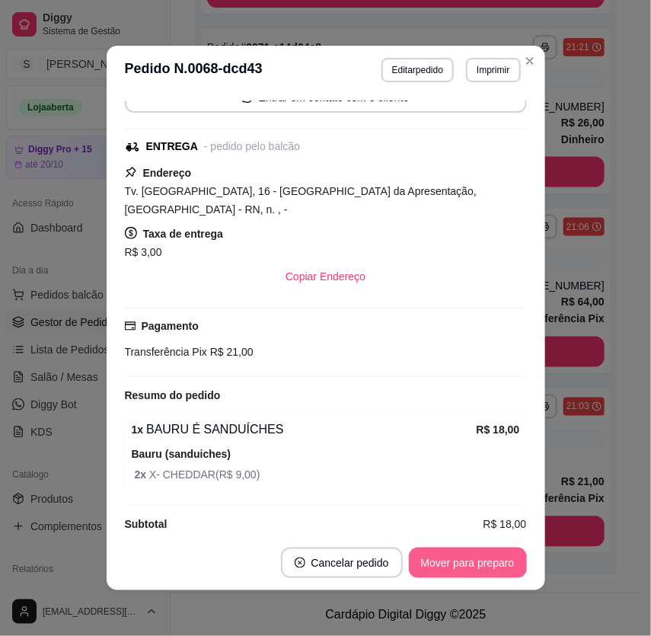
click at [474, 563] on button "Mover para preparo" at bounding box center [468, 562] width 118 height 30
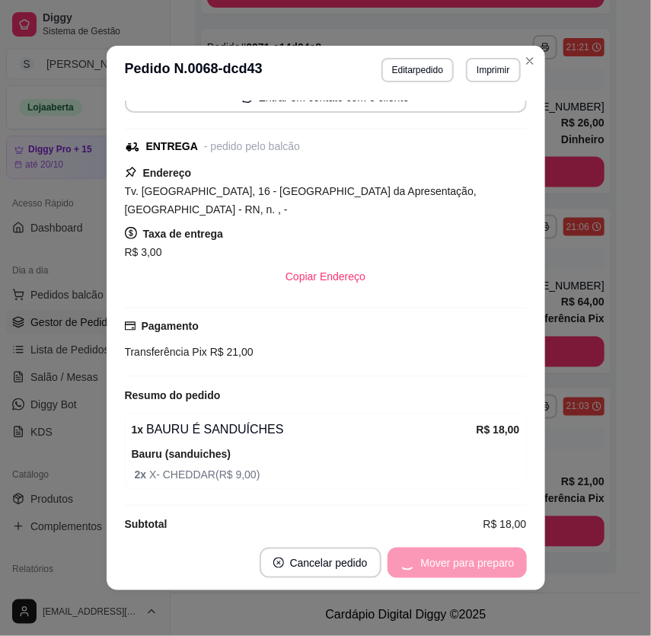
scroll to position [334, 0]
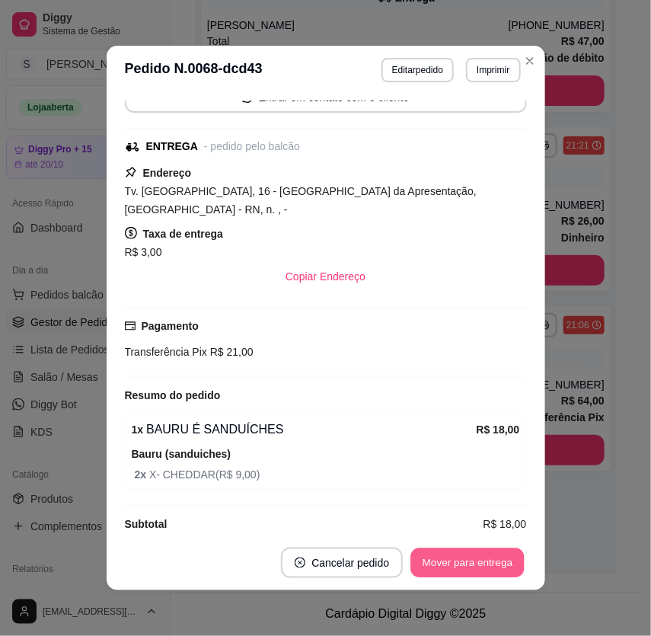
click at [474, 561] on button "Mover para entrega" at bounding box center [468, 563] width 114 height 30
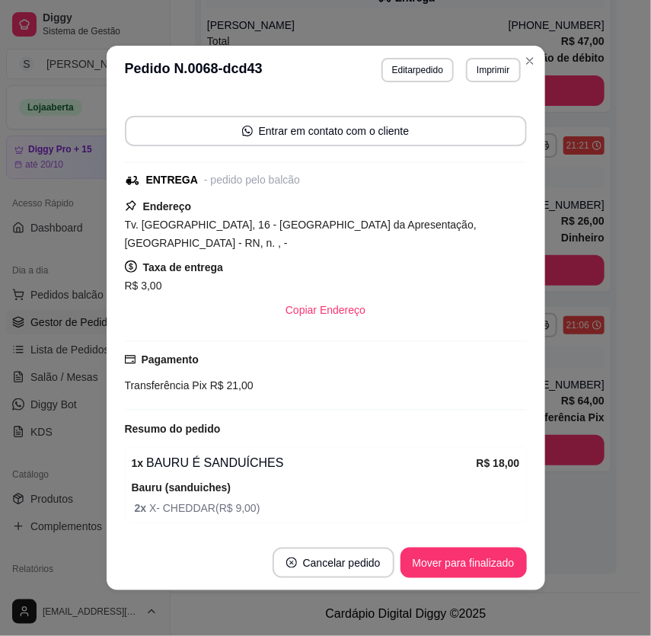
scroll to position [231, 0]
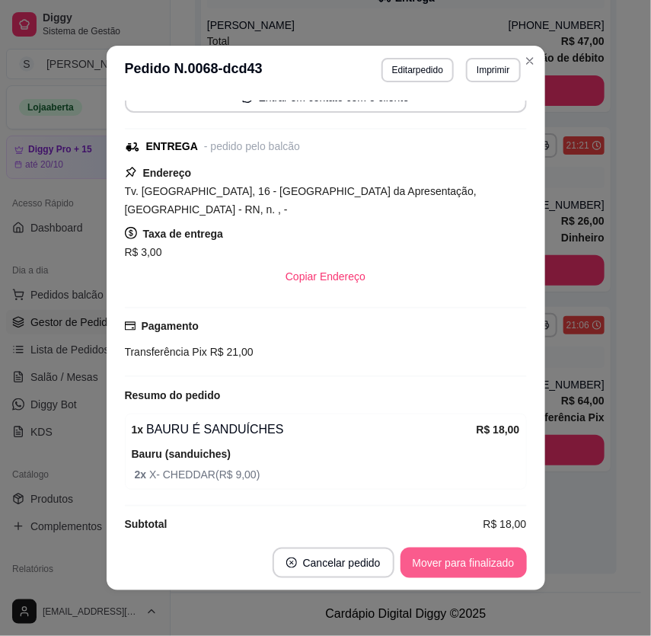
click at [458, 554] on button "Mover para finalizado" at bounding box center [463, 562] width 126 height 30
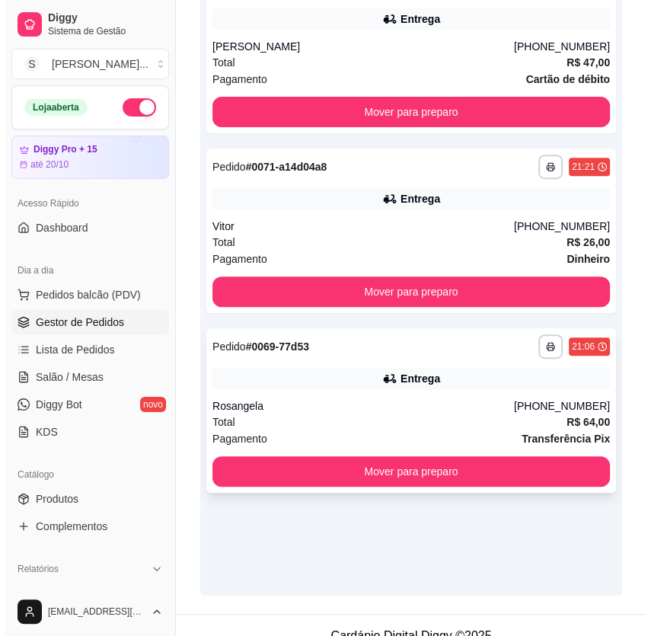
scroll to position [334, 0]
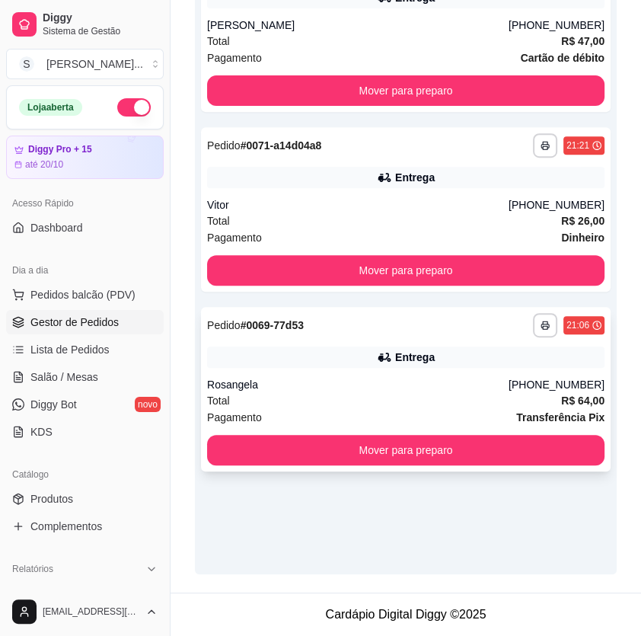
click at [432, 391] on div "Rosangela" at bounding box center [358, 384] width 302 height 15
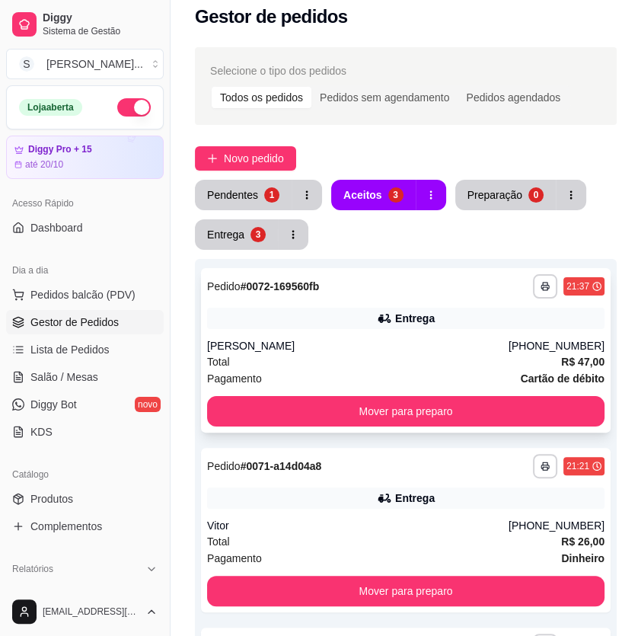
scroll to position [0, 0]
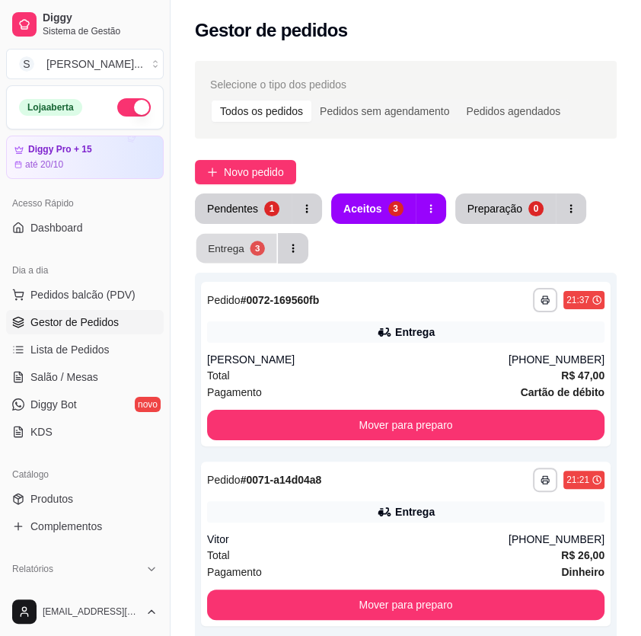
click at [260, 244] on div "3" at bounding box center [257, 248] width 14 height 14
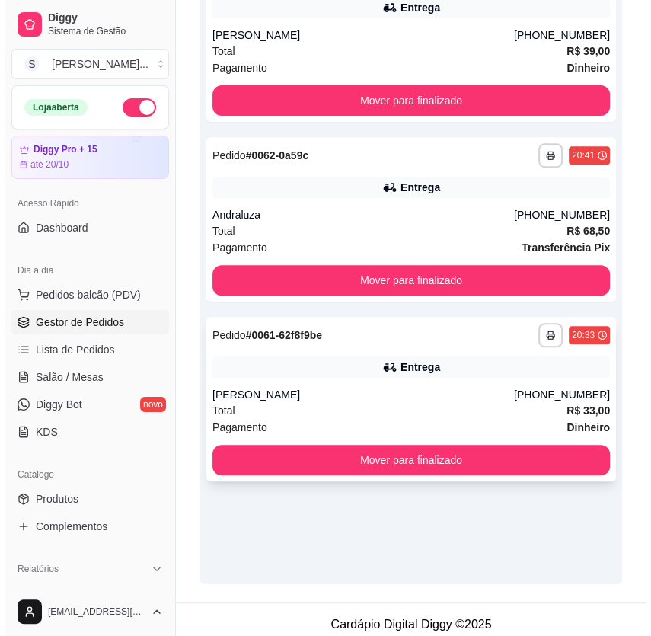
scroll to position [334, 0]
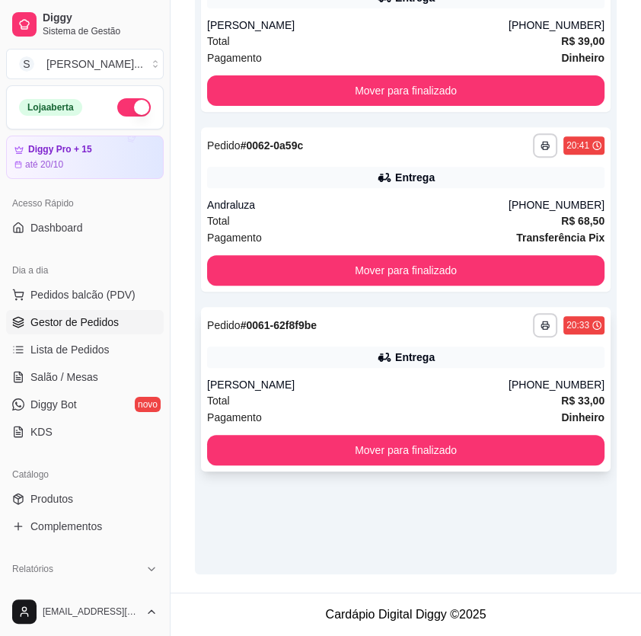
click at [434, 382] on div "[PERSON_NAME]" at bounding box center [358, 384] width 302 height 15
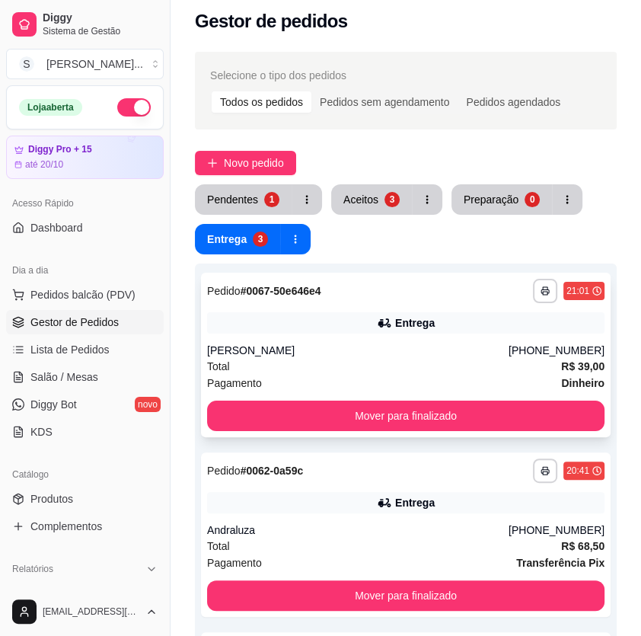
scroll to position [0, 0]
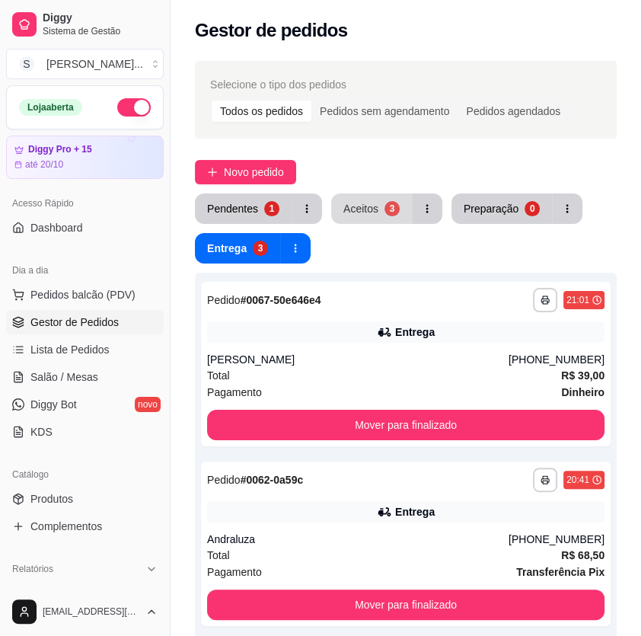
click at [365, 208] on div "Aceitos" at bounding box center [360, 208] width 35 height 15
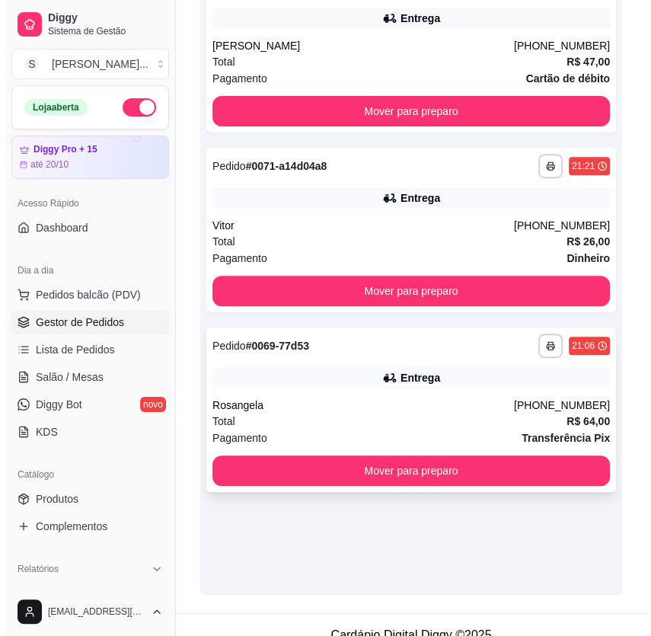
scroll to position [334, 0]
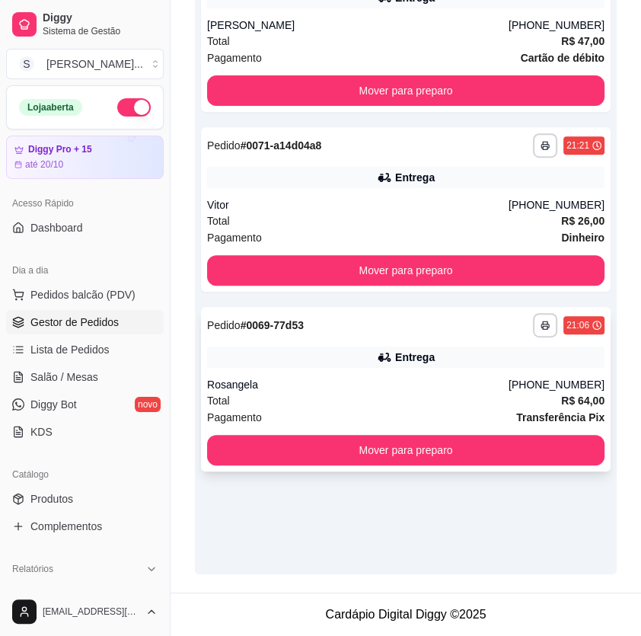
click at [424, 370] on div "**********" at bounding box center [406, 389] width 410 height 164
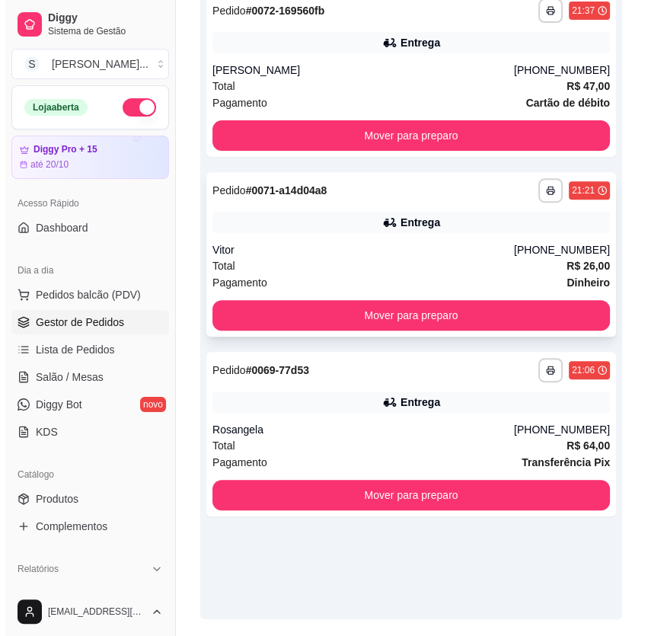
scroll to position [265, 0]
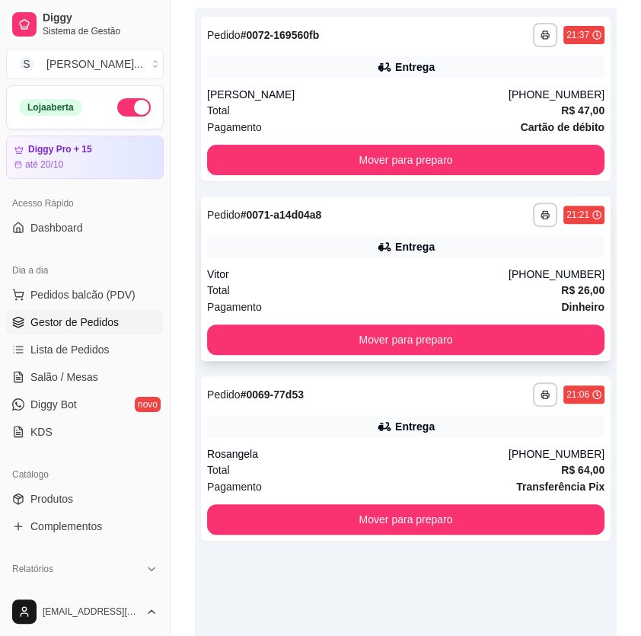
click at [460, 266] on div "Vitor" at bounding box center [358, 273] width 302 height 15
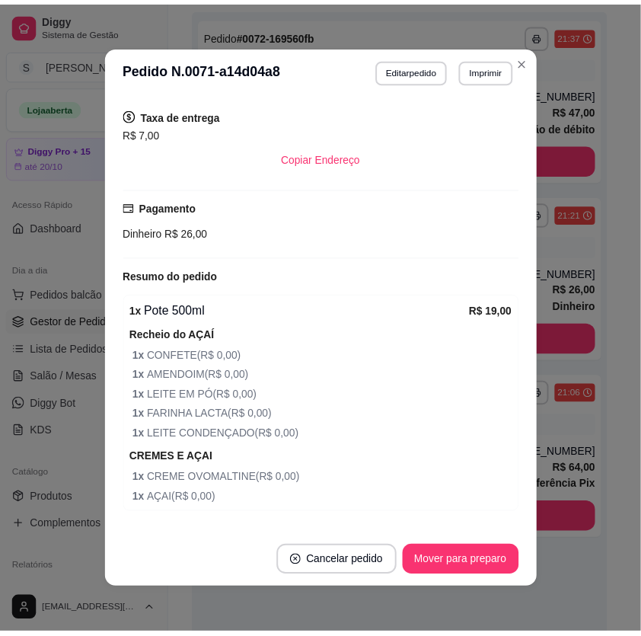
scroll to position [472, 0]
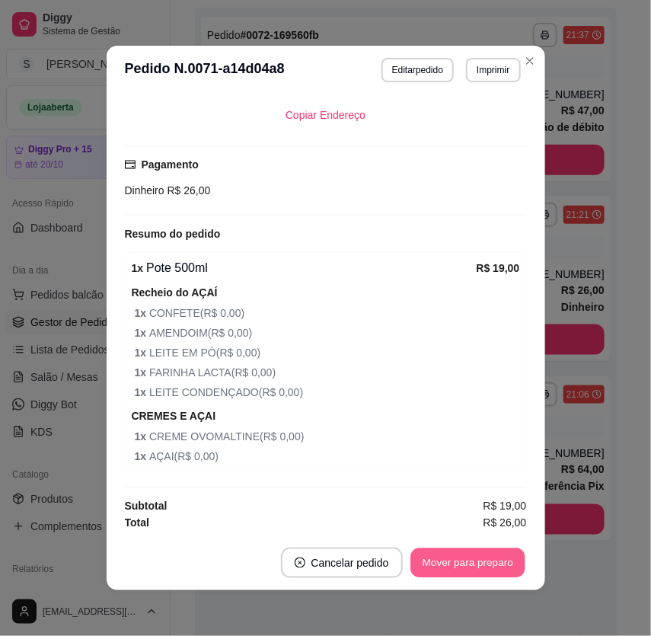
click at [464, 563] on button "Mover para preparo" at bounding box center [467, 563] width 114 height 30
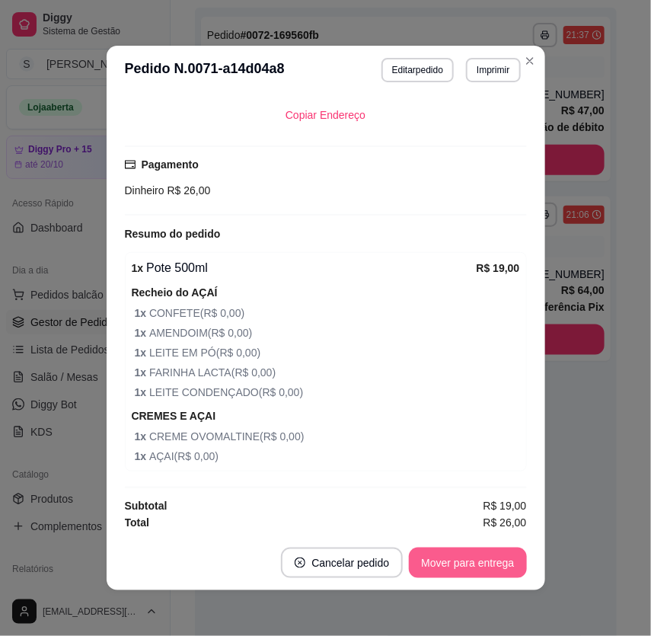
click at [471, 560] on button "Mover para entrega" at bounding box center [467, 562] width 117 height 30
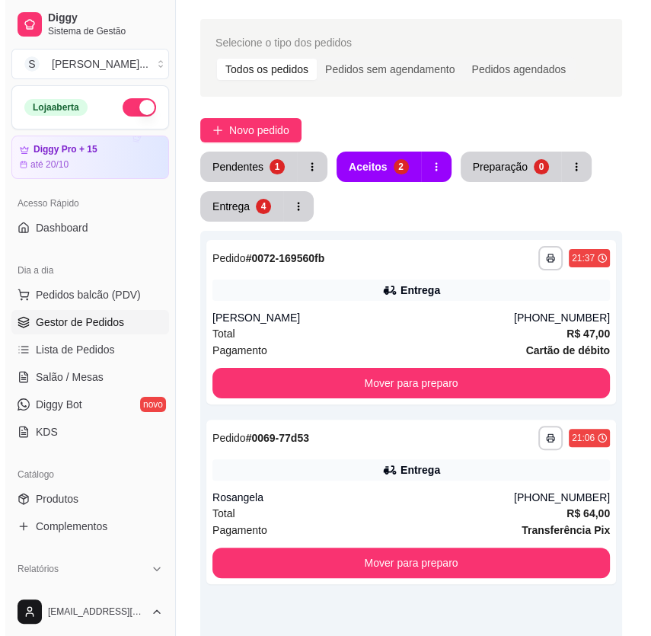
scroll to position [0, 0]
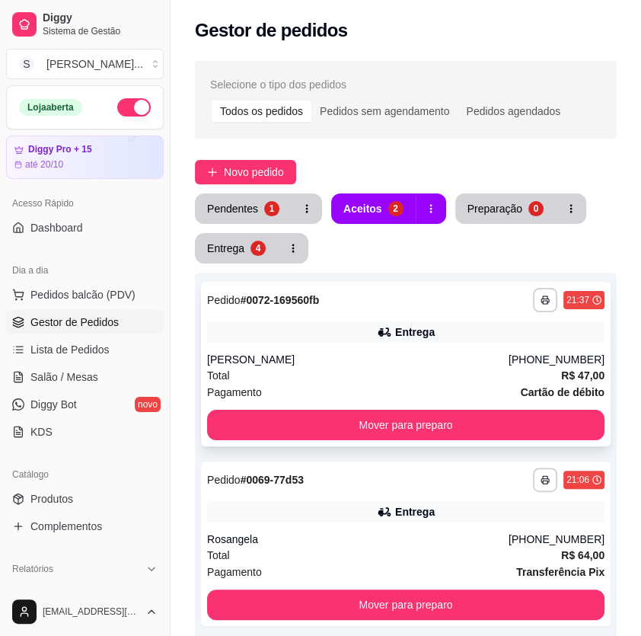
click at [460, 364] on div "[PERSON_NAME]" at bounding box center [358, 359] width 302 height 15
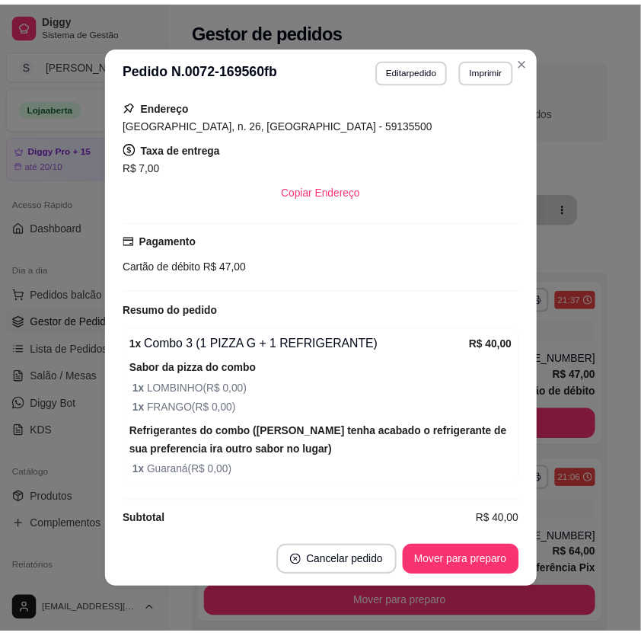
scroll to position [393, 0]
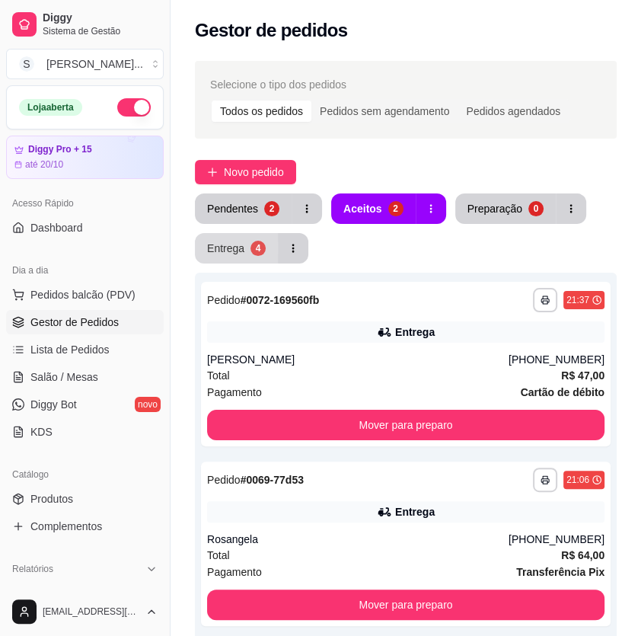
click at [238, 245] on div "Entrega" at bounding box center [225, 248] width 37 height 15
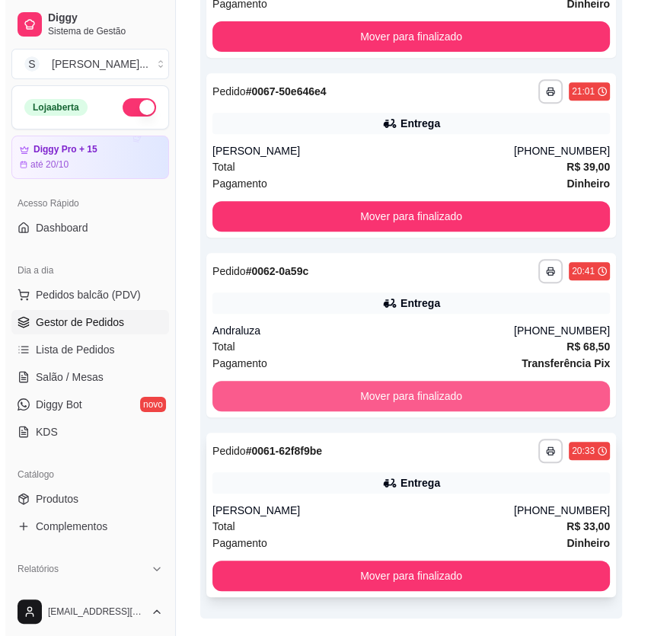
scroll to position [432, 0]
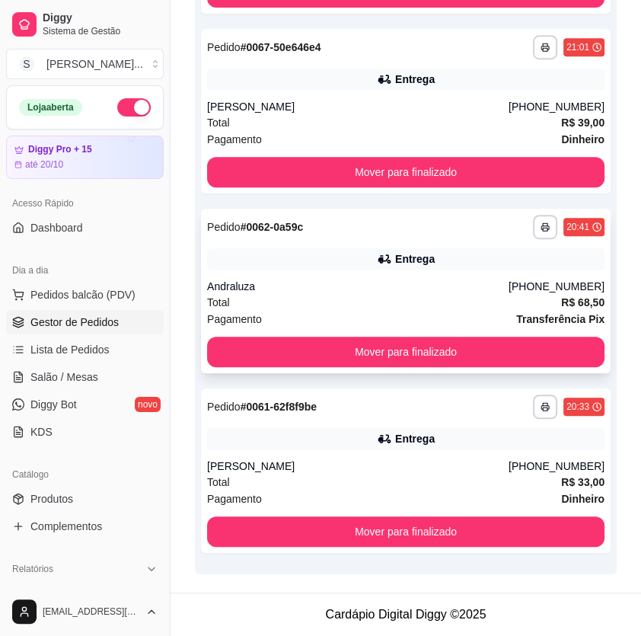
click at [397, 290] on div "Andraluza" at bounding box center [358, 286] width 302 height 15
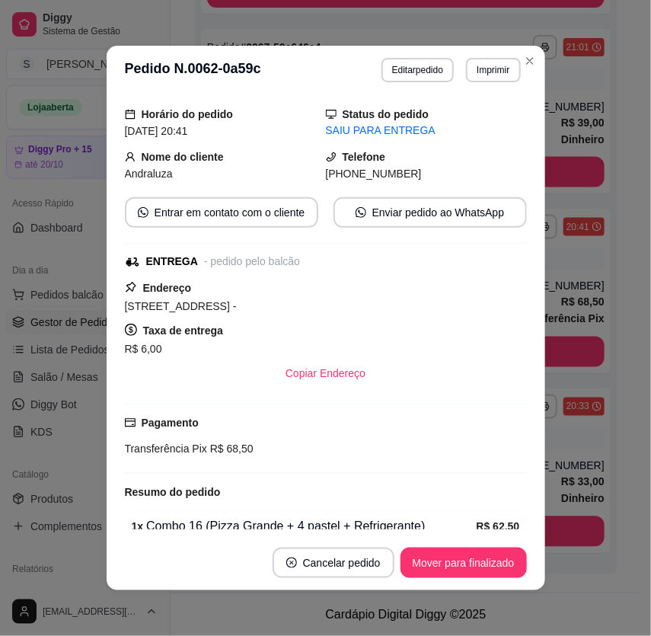
scroll to position [346, 0]
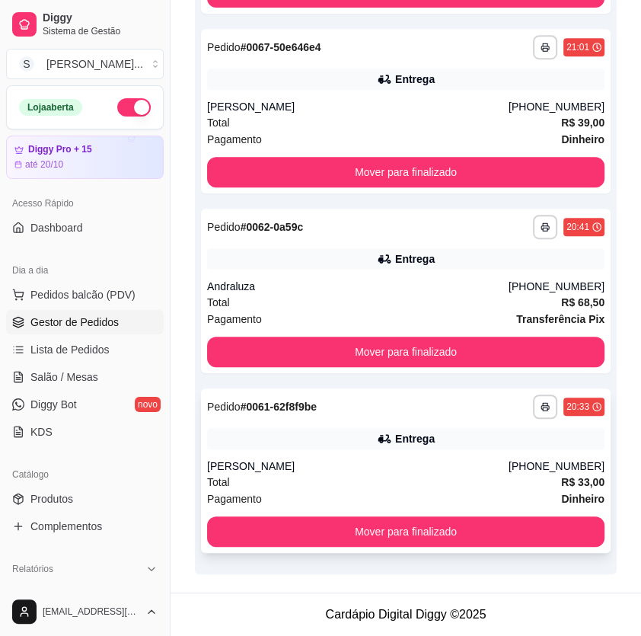
click at [487, 449] on div "**********" at bounding box center [406, 470] width 410 height 164
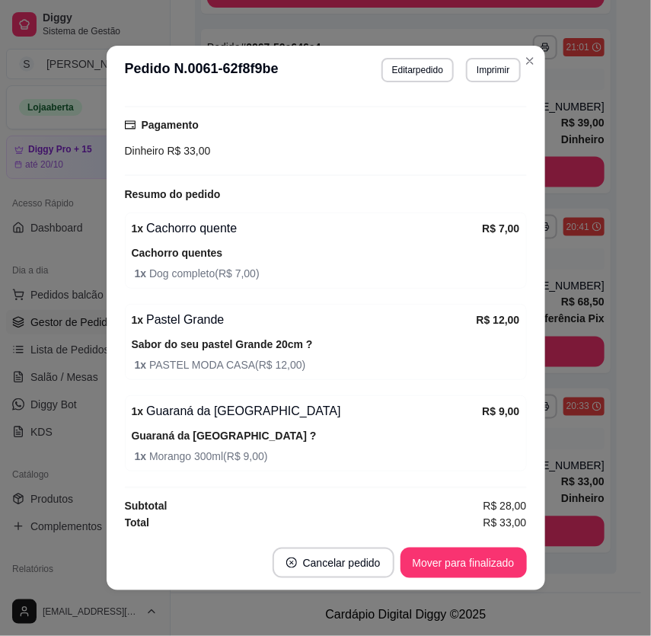
scroll to position [2, 0]
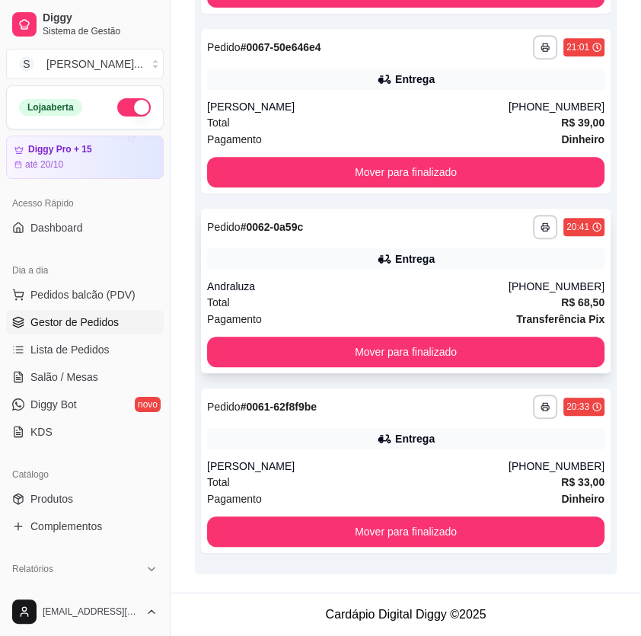
click at [435, 287] on div "Andraluza" at bounding box center [358, 286] width 302 height 15
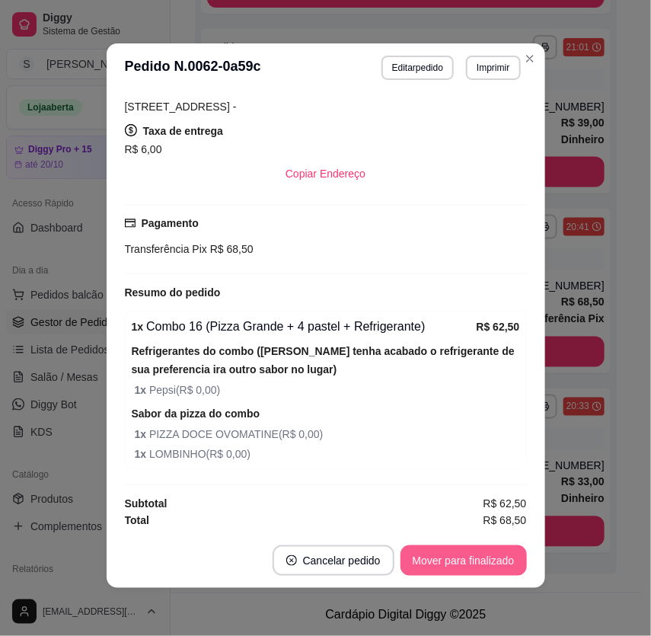
click at [490, 555] on button "Mover para finalizado" at bounding box center [463, 560] width 126 height 30
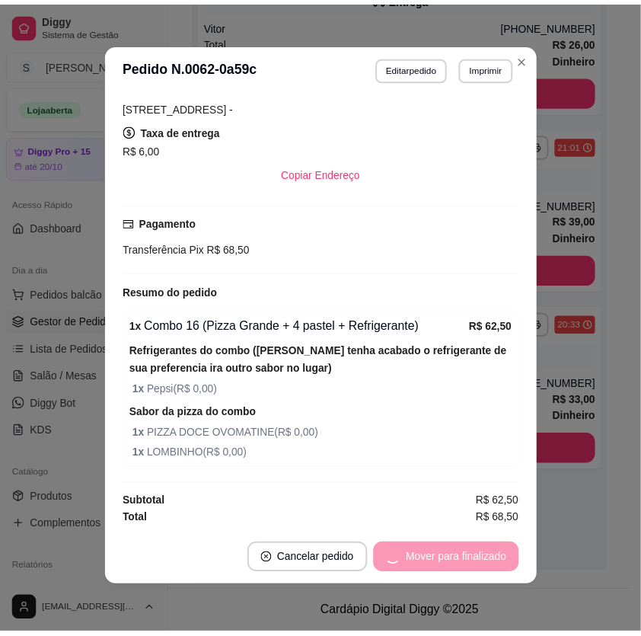
scroll to position [297, 0]
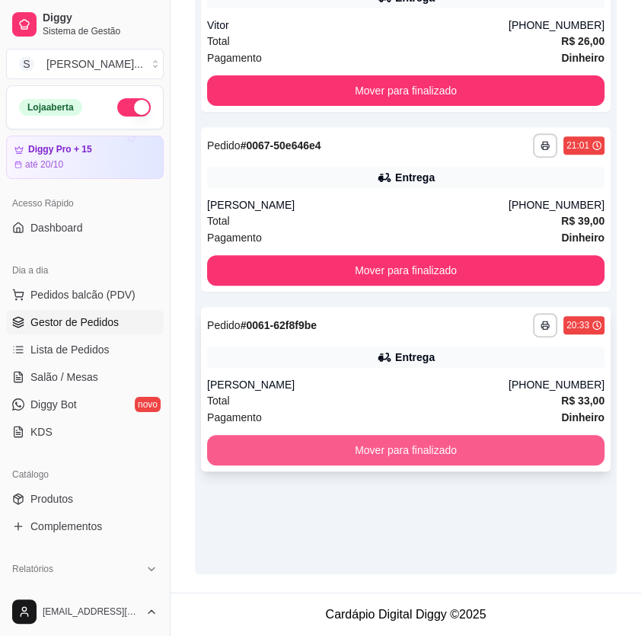
click at [584, 451] on button "Mover para finalizado" at bounding box center [405, 450] width 397 height 30
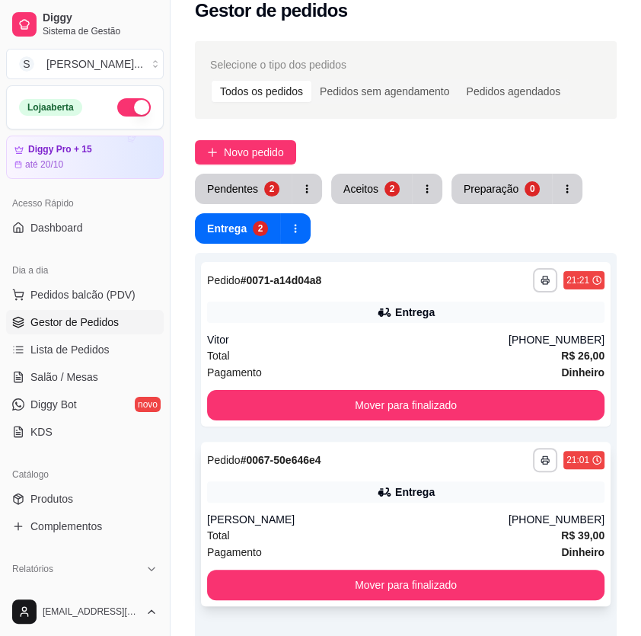
scroll to position [0, 0]
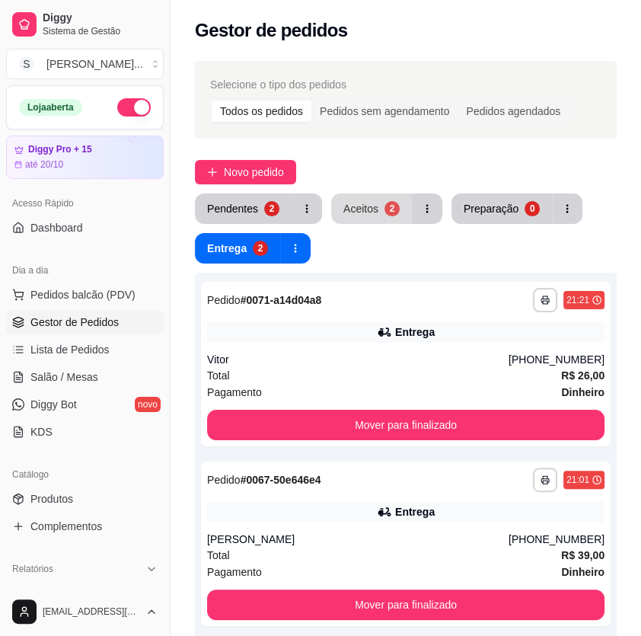
click at [388, 206] on div "2" at bounding box center [392, 208] width 15 height 15
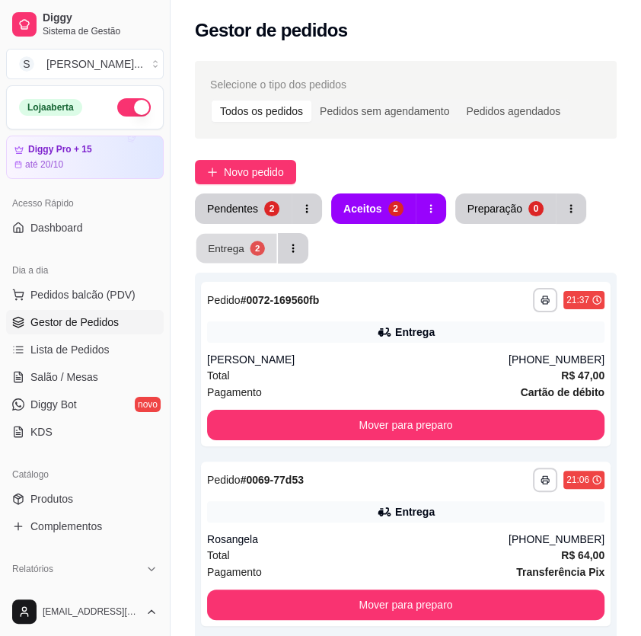
click at [267, 247] on button "Entrega 2" at bounding box center [236, 249] width 81 height 30
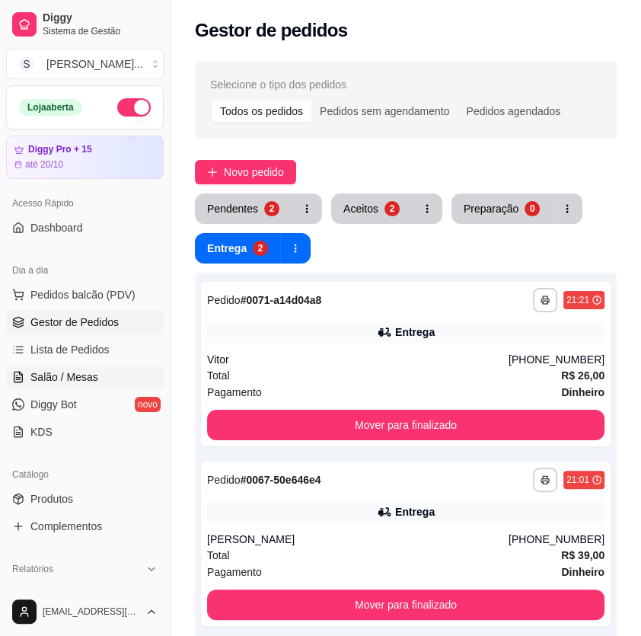
click at [62, 369] on span "Salão / Mesas" at bounding box center [64, 376] width 68 height 15
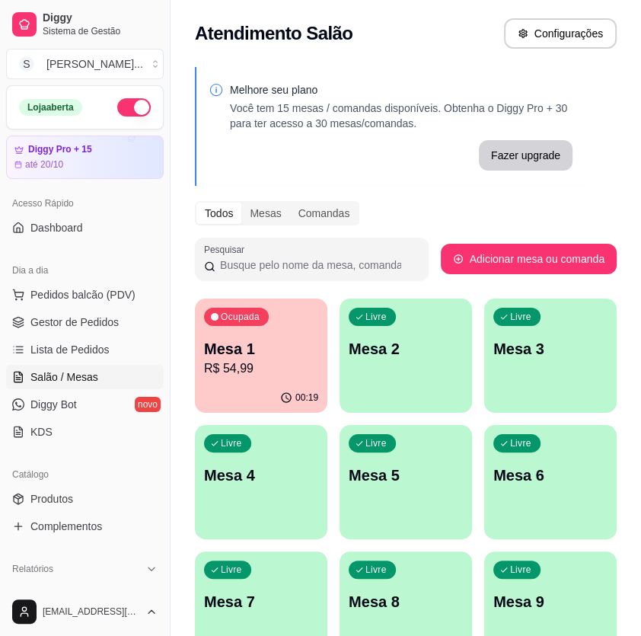
click at [270, 368] on p "R$ 54,99" at bounding box center [261, 368] width 114 height 18
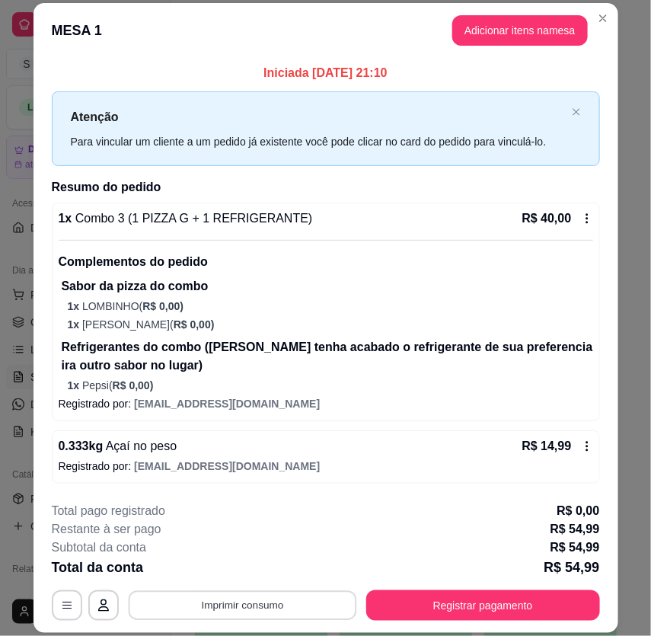
click at [264, 604] on button "Imprimir consumo" at bounding box center [242, 605] width 228 height 30
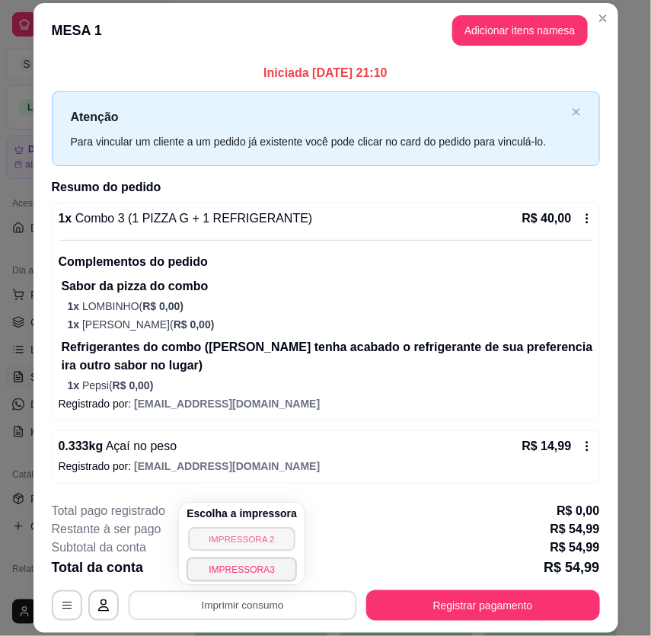
click at [259, 541] on button "IMPRESSORA 2" at bounding box center [241, 539] width 107 height 24
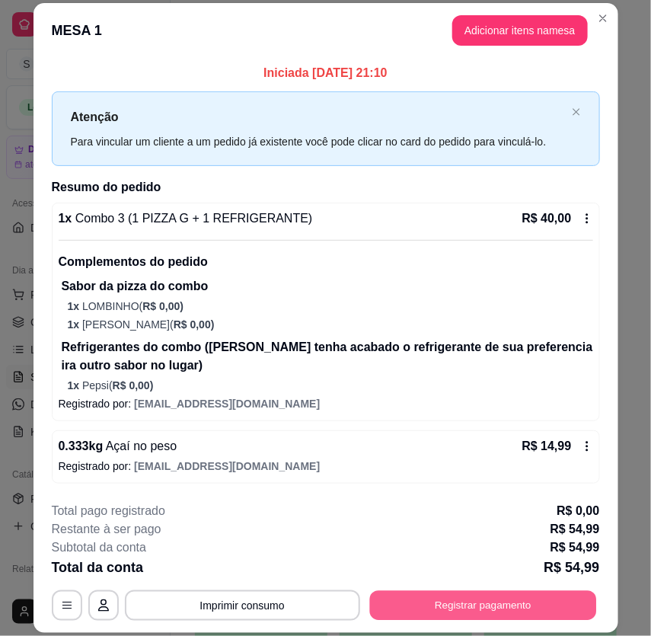
click at [457, 607] on button "Registrar pagamento" at bounding box center [482, 605] width 227 height 30
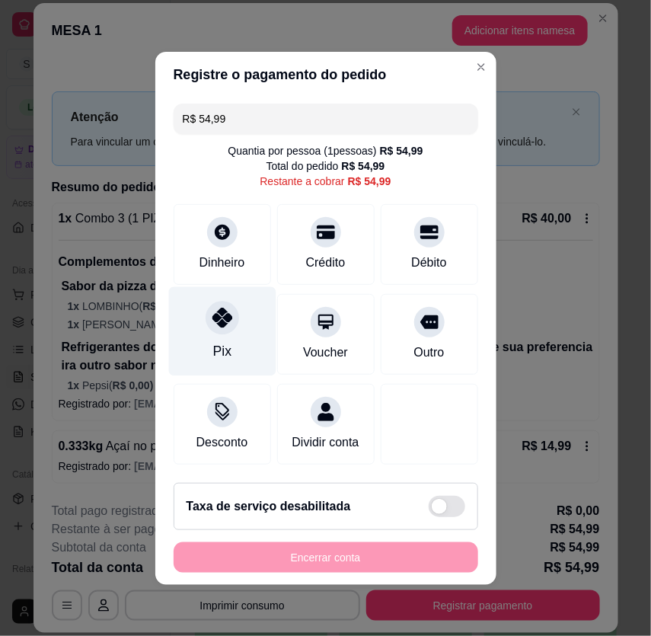
click at [220, 342] on div "Pix" at bounding box center [221, 351] width 18 height 20
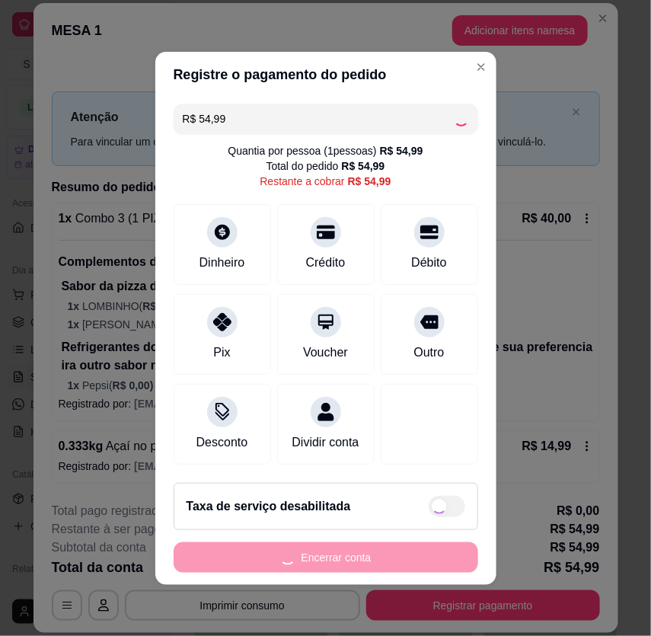
type input "R$ 0,00"
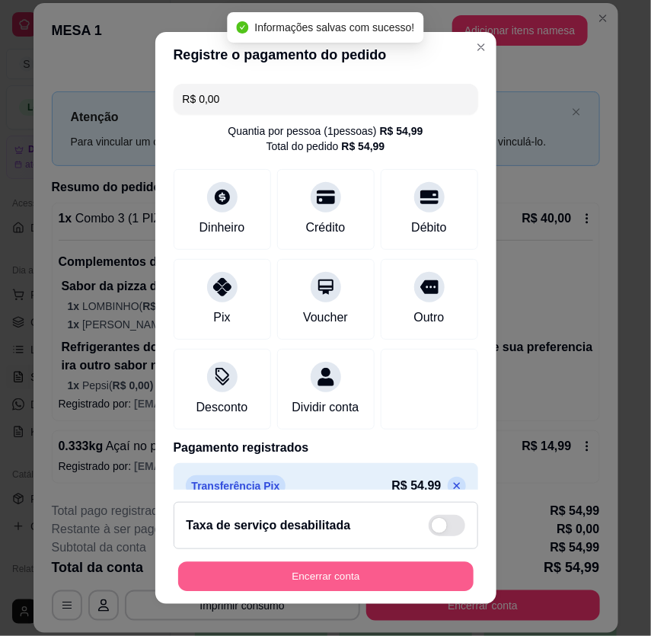
click at [310, 579] on button "Encerrar conta" at bounding box center [325, 577] width 295 height 30
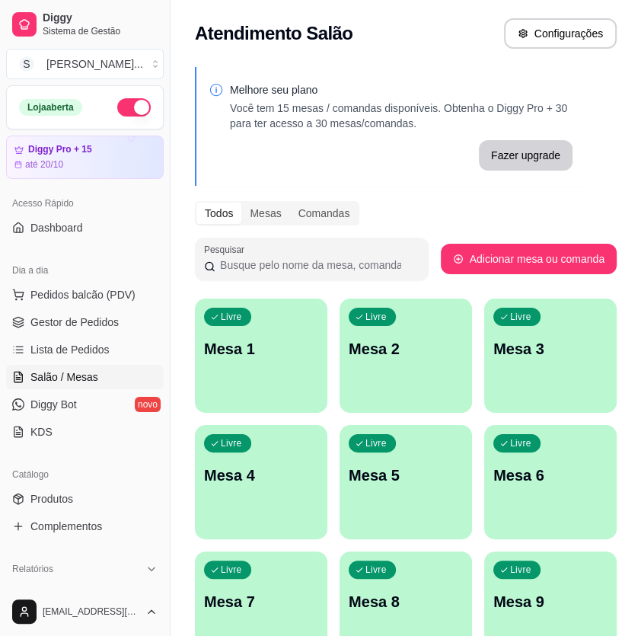
drag, startPoint x: 39, startPoint y: 316, endPoint x: 4, endPoint y: 313, distance: 35.2
click at [38, 316] on span "Gestor de Pedidos" at bounding box center [74, 321] width 88 height 15
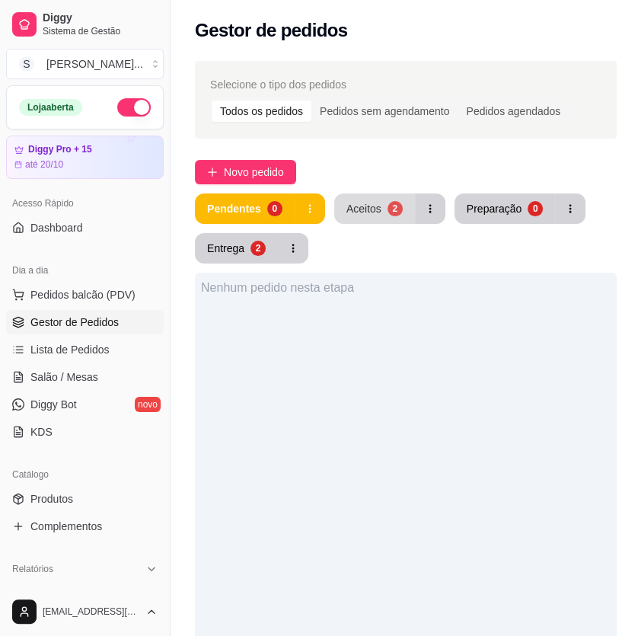
click at [379, 213] on button "Aceitos 2" at bounding box center [374, 208] width 81 height 30
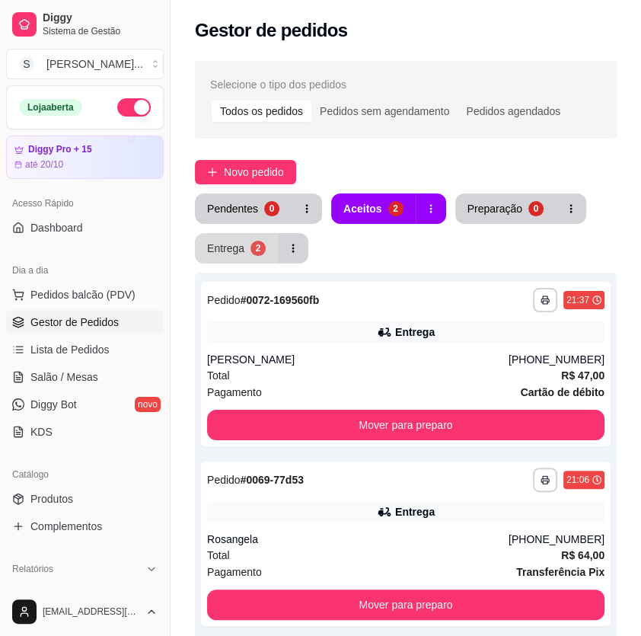
click at [228, 258] on button "Entrega 2" at bounding box center [236, 248] width 83 height 30
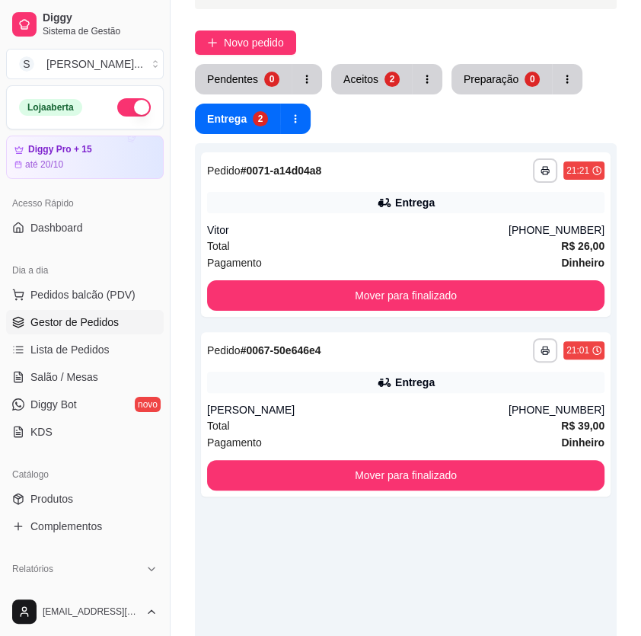
scroll to position [334, 0]
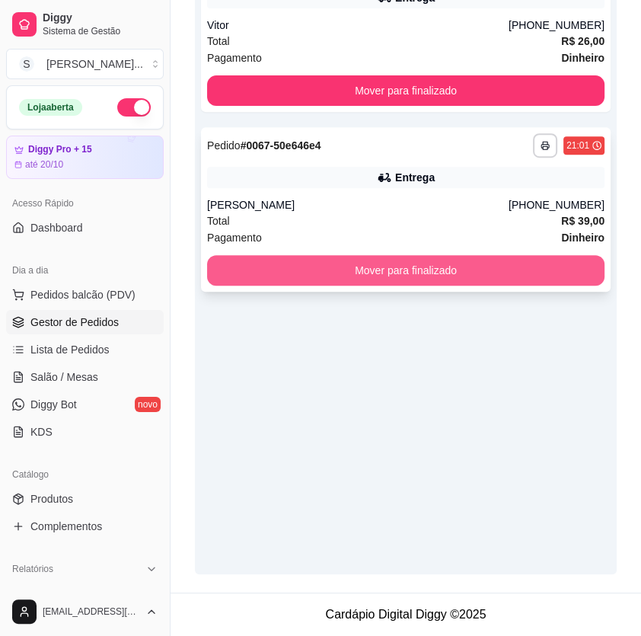
click at [411, 268] on button "Mover para finalizado" at bounding box center [405, 270] width 397 height 30
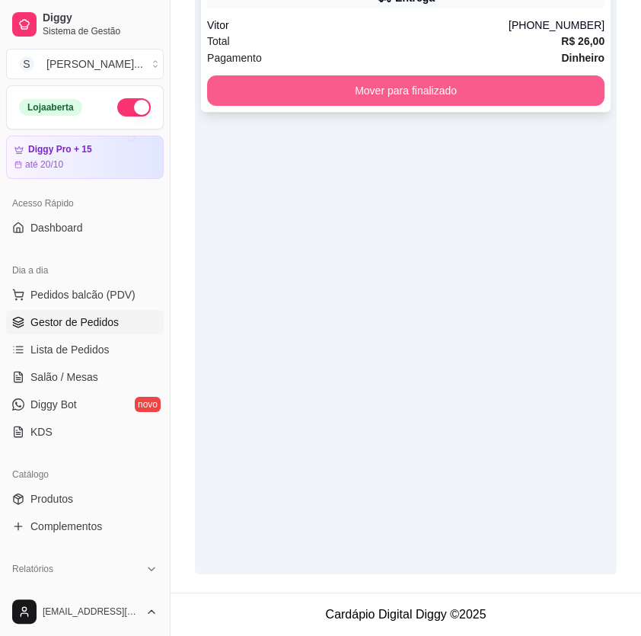
click at [420, 93] on button "Mover para finalizado" at bounding box center [405, 90] width 397 height 30
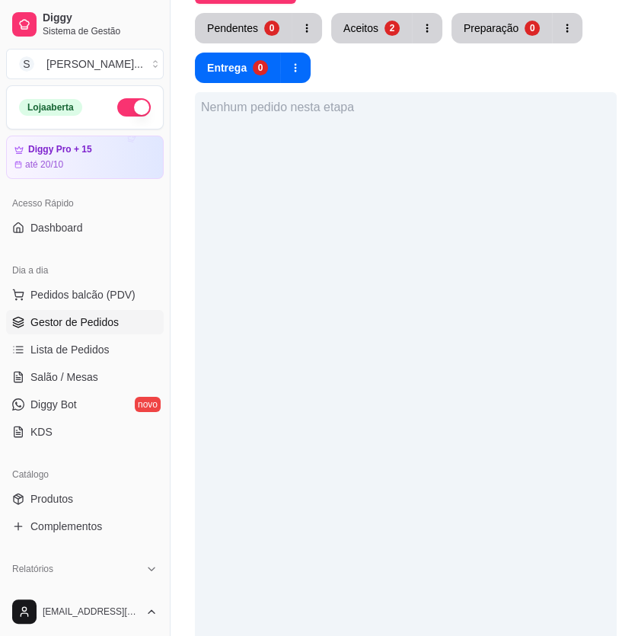
scroll to position [0, 0]
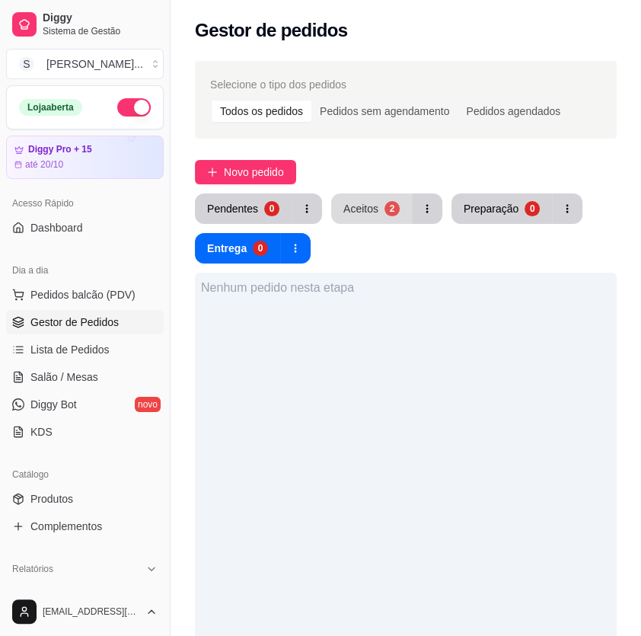
click at [370, 208] on div "Aceitos" at bounding box center [360, 208] width 35 height 15
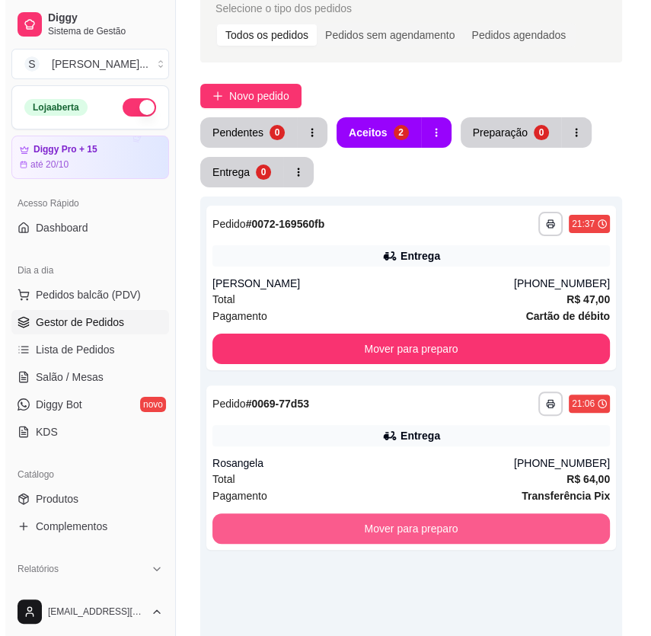
scroll to position [207, 0]
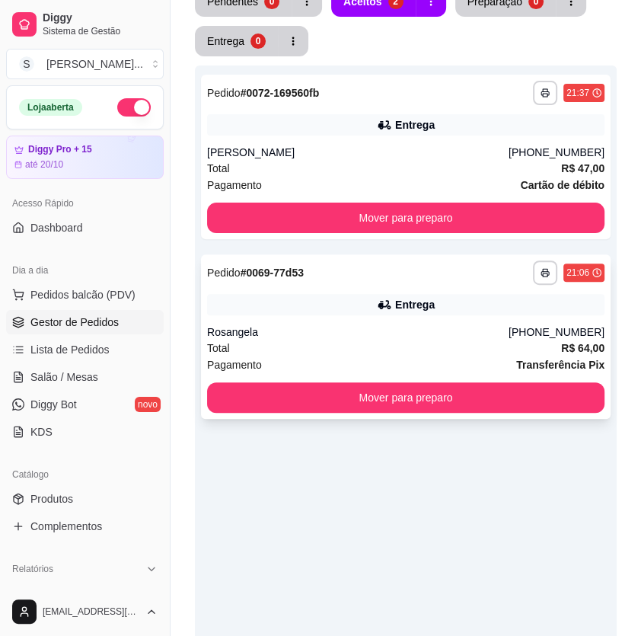
click at [417, 308] on div "Entrega" at bounding box center [415, 304] width 40 height 15
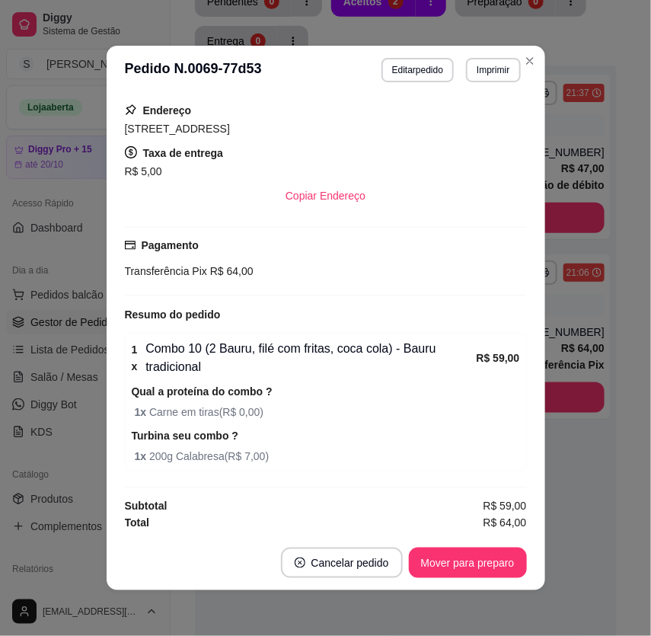
scroll to position [2, 0]
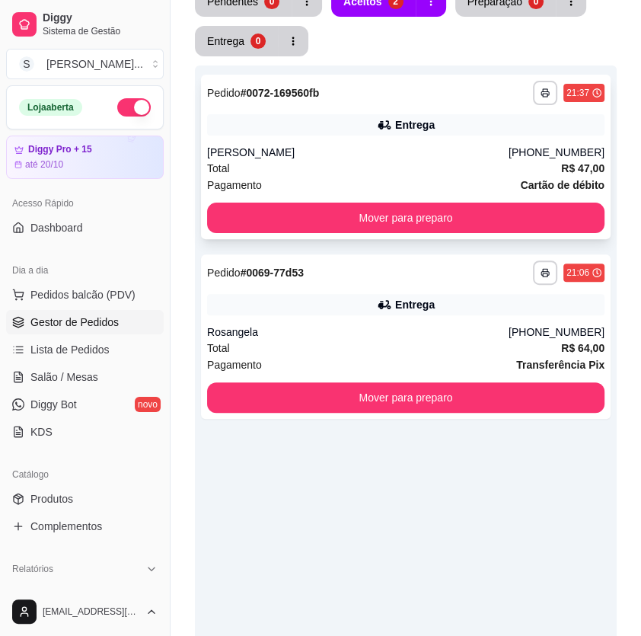
click at [420, 157] on div "[PERSON_NAME]" at bounding box center [358, 152] width 302 height 15
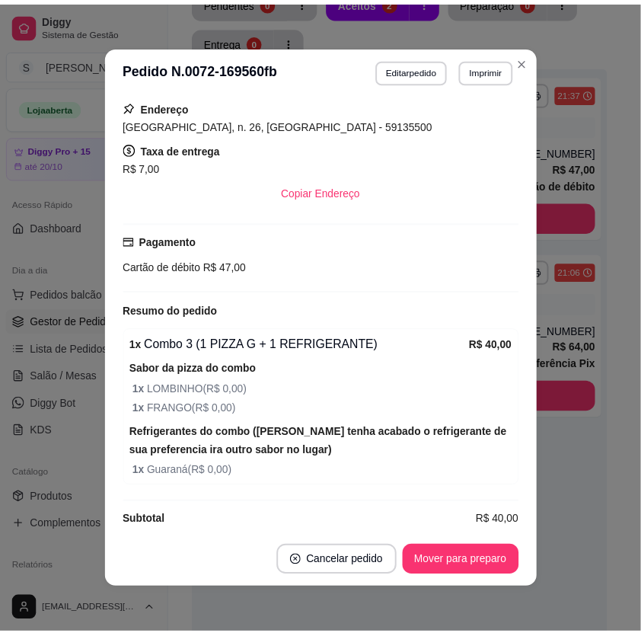
scroll to position [393, 0]
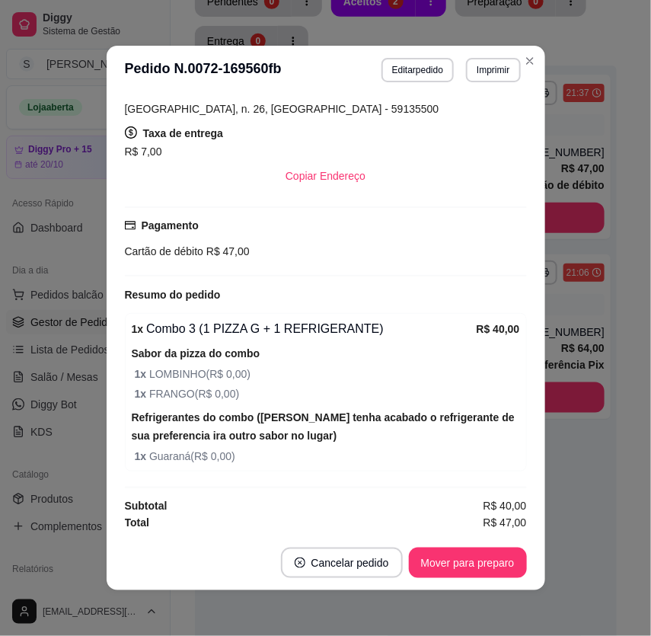
click at [459, 544] on footer "Cancelar pedido Mover para preparo" at bounding box center [326, 562] width 439 height 55
click at [470, 562] on button "Mover para preparo" at bounding box center [468, 562] width 118 height 30
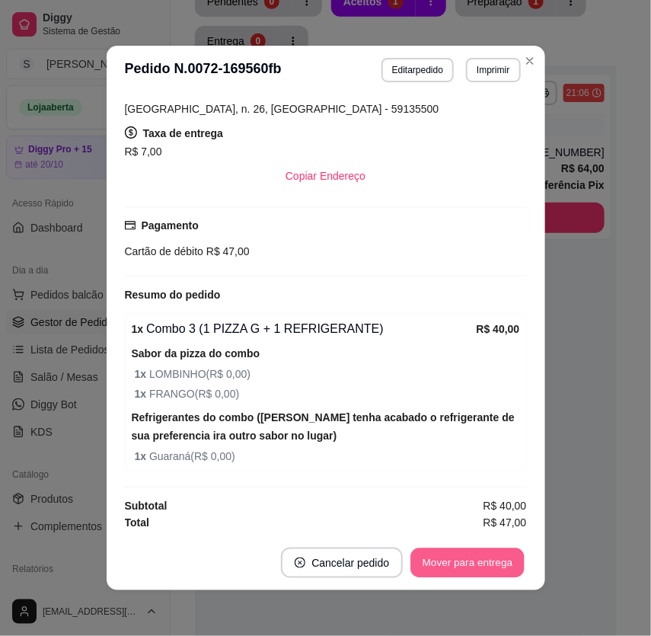
click at [491, 564] on button "Mover para entrega" at bounding box center [468, 563] width 114 height 30
